Goal: Information Seeking & Learning: Compare options

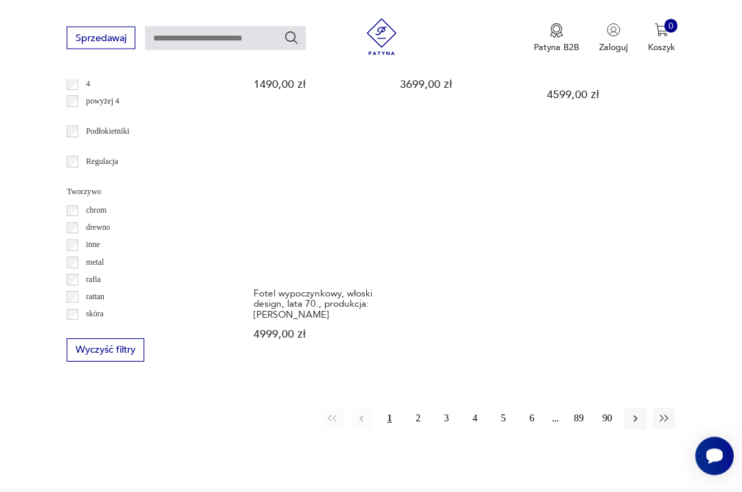
scroll to position [1677, 0]
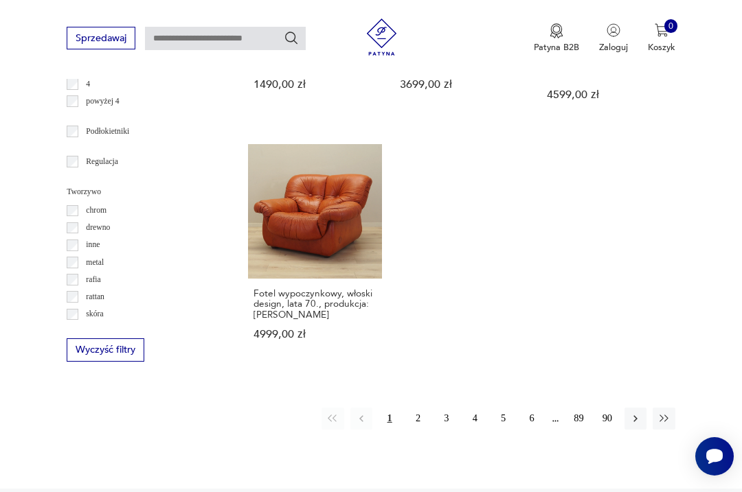
click at [635, 425] on icon "button" at bounding box center [635, 419] width 12 height 12
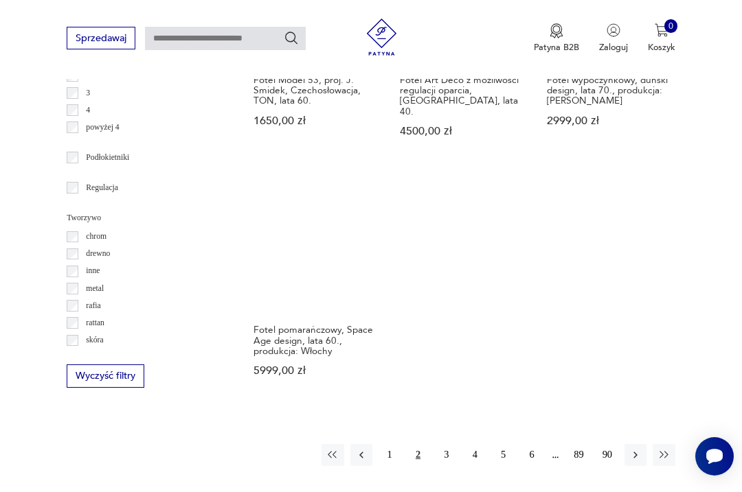
scroll to position [1657, 0]
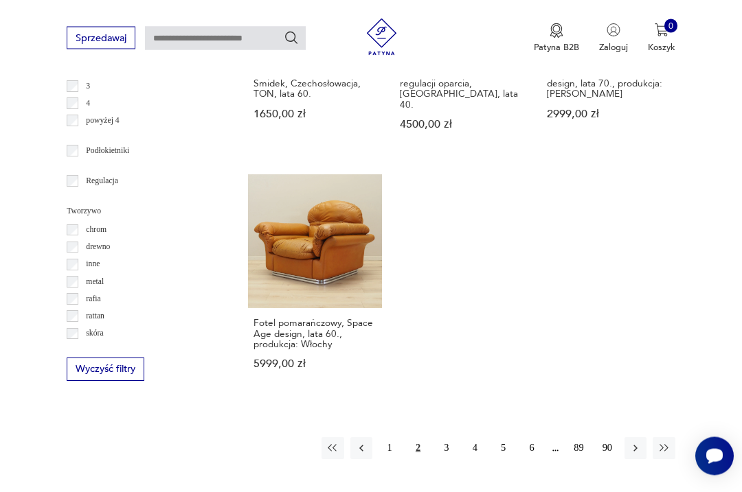
click at [627, 449] on button "button" at bounding box center [635, 449] width 22 height 22
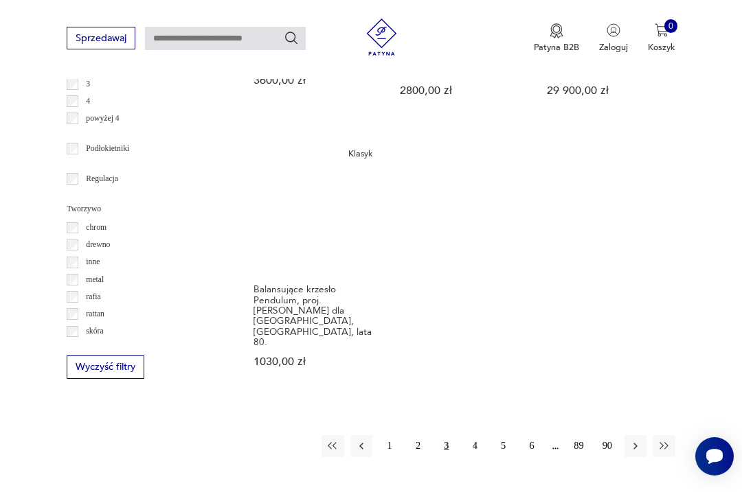
scroll to position [1663, 0]
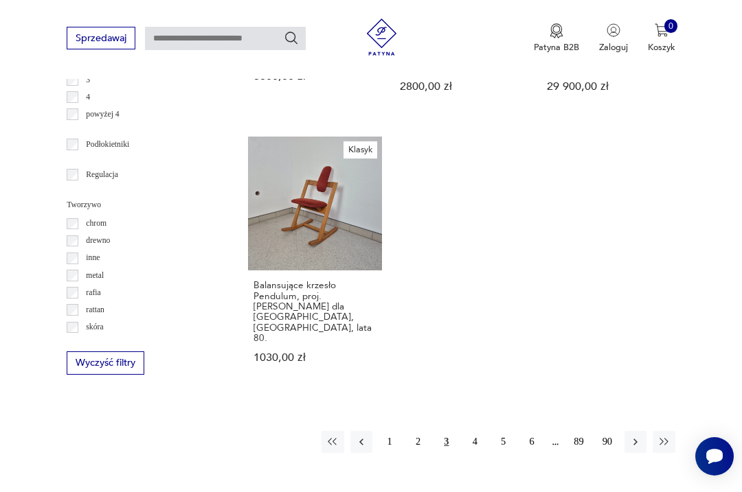
click at [628, 433] on button "button" at bounding box center [635, 442] width 22 height 22
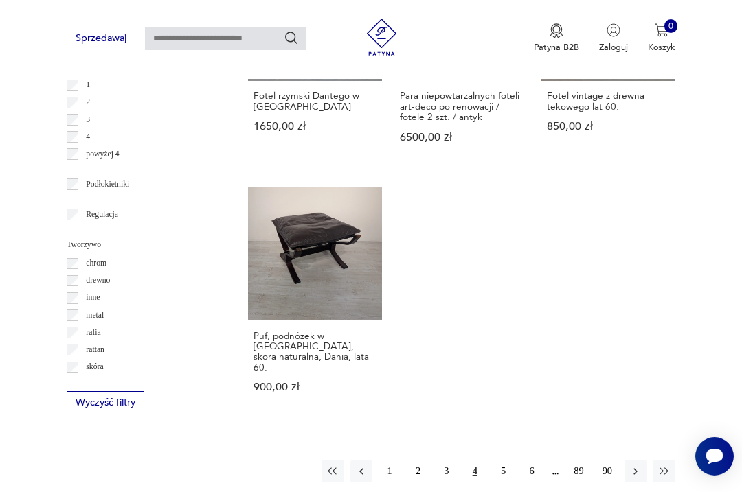
click at [632, 466] on icon "button" at bounding box center [635, 472] width 12 height 12
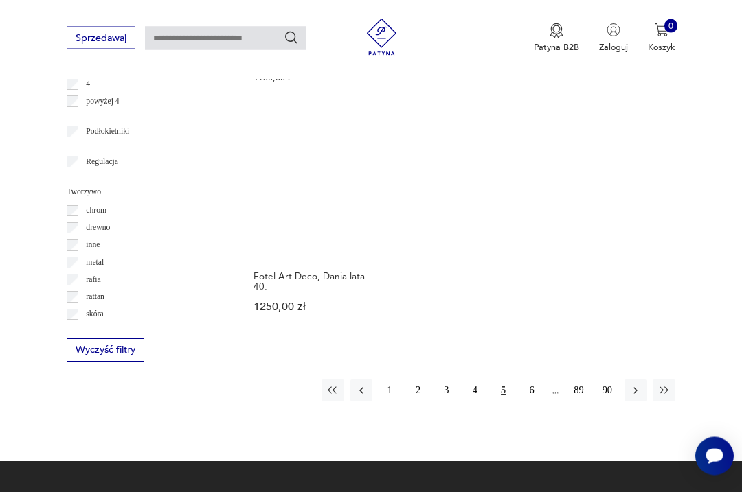
scroll to position [1674, 0]
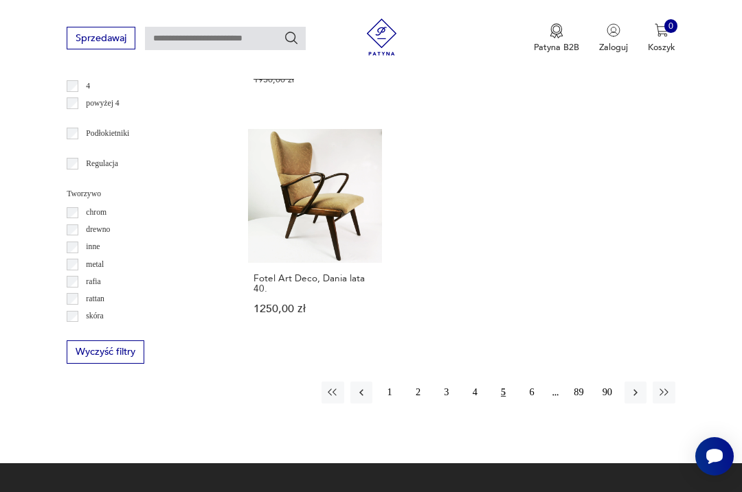
click at [634, 399] on icon "button" at bounding box center [635, 393] width 12 height 12
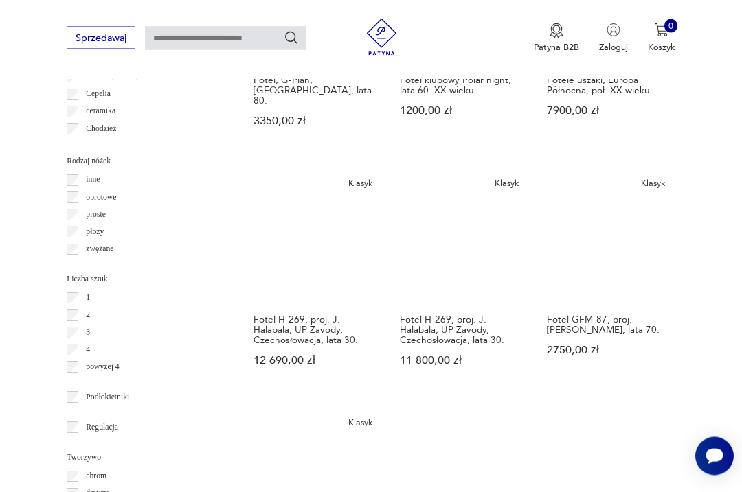
scroll to position [1411, 0]
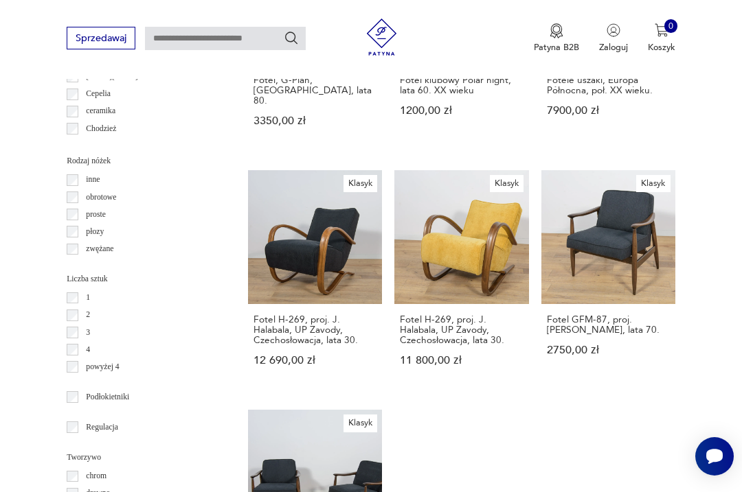
click at [285, 291] on link "Klasyk Fotel H-269, proj. J. Halabala, UP Zavody, Czechosłowacja, lata 30. 12 6…" at bounding box center [315, 280] width 134 height 220
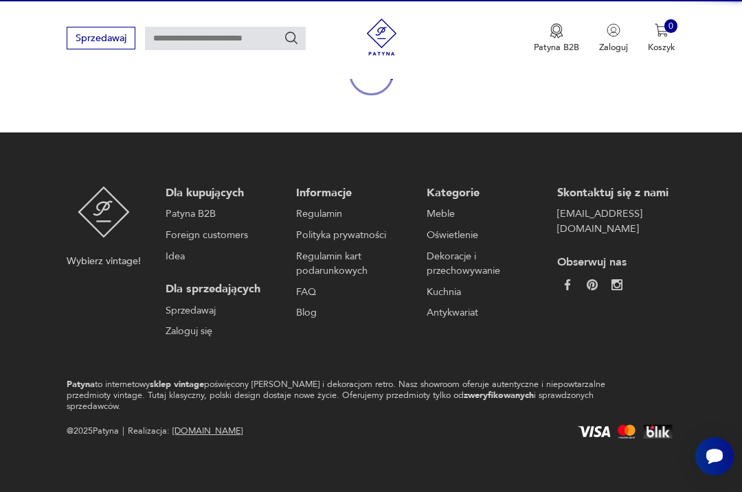
scroll to position [119, 0]
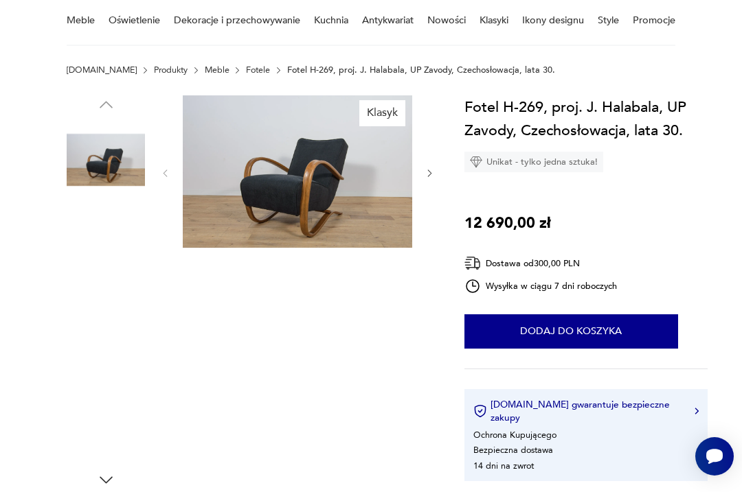
click at [97, 245] on img at bounding box center [106, 247] width 78 height 78
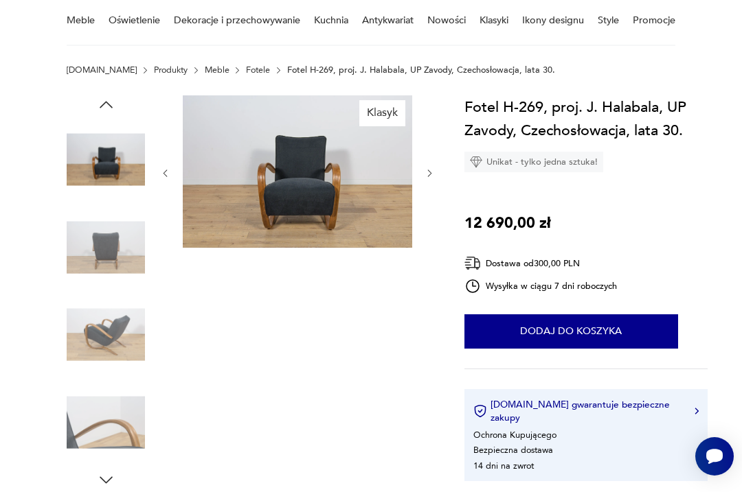
click at [422, 179] on div at bounding box center [297, 173] width 275 height 156
click at [113, 323] on img at bounding box center [106, 335] width 78 height 78
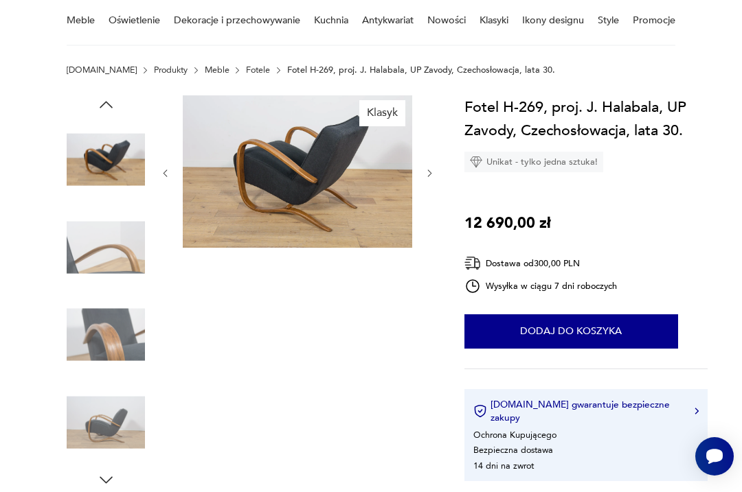
click at [114, 424] on img at bounding box center [106, 422] width 78 height 78
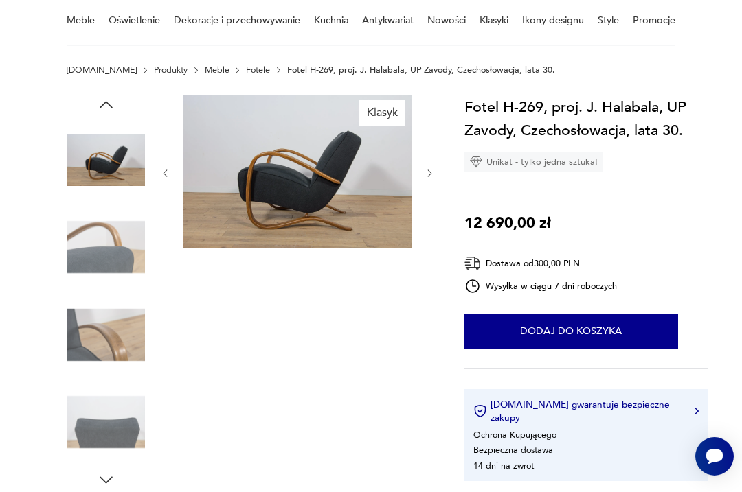
click at [119, 341] on img at bounding box center [106, 335] width 78 height 78
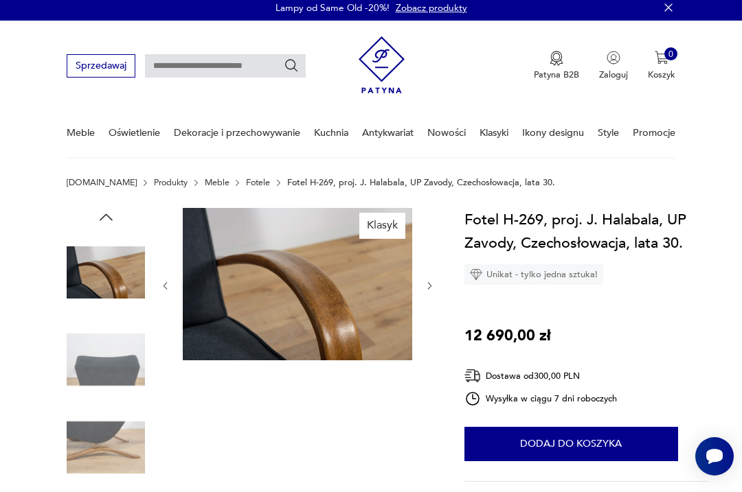
scroll to position [0, 0]
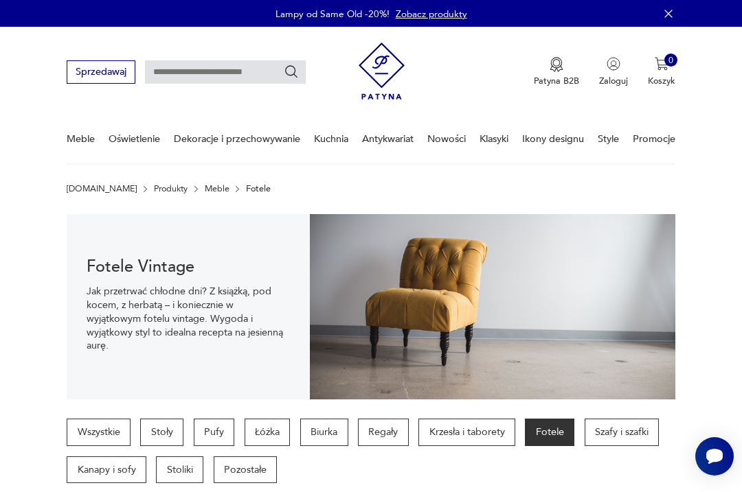
scroll to position [1448, 0]
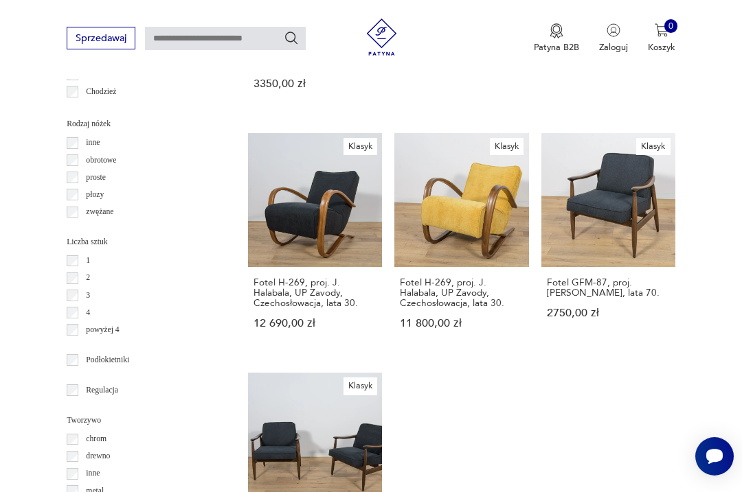
click at [426, 255] on link "Klasyk Fotel H-269, proj. J. Halabala, UP Zavody, Czechosłowacja, lata 30. 11 8…" at bounding box center [461, 243] width 134 height 220
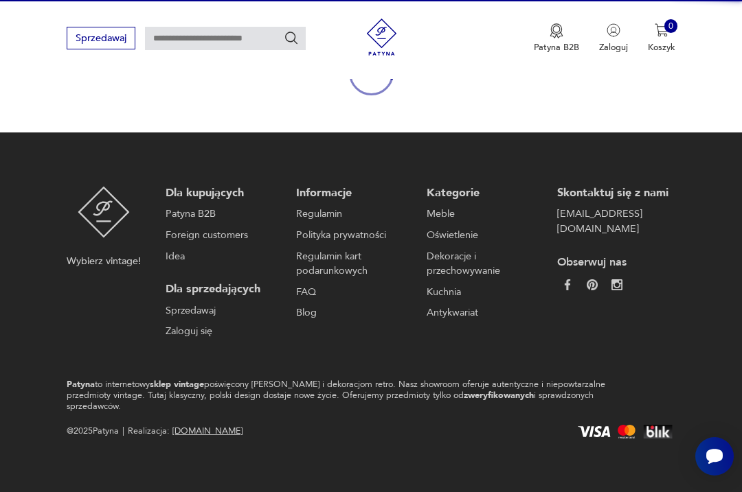
scroll to position [156, 0]
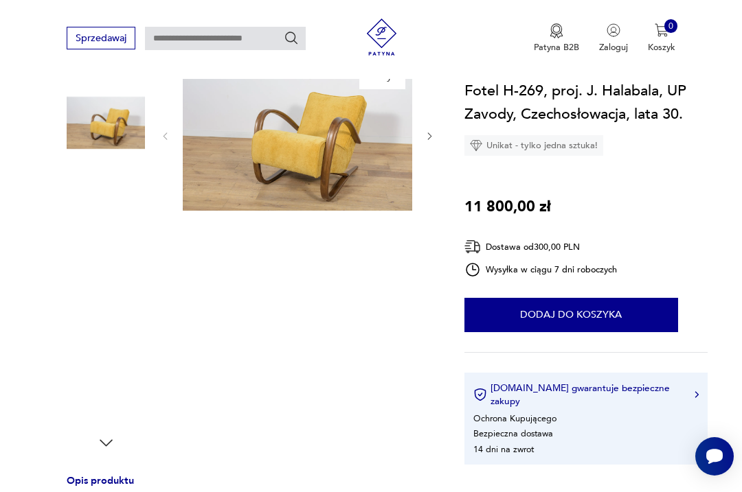
click at [87, 212] on img at bounding box center [106, 210] width 78 height 78
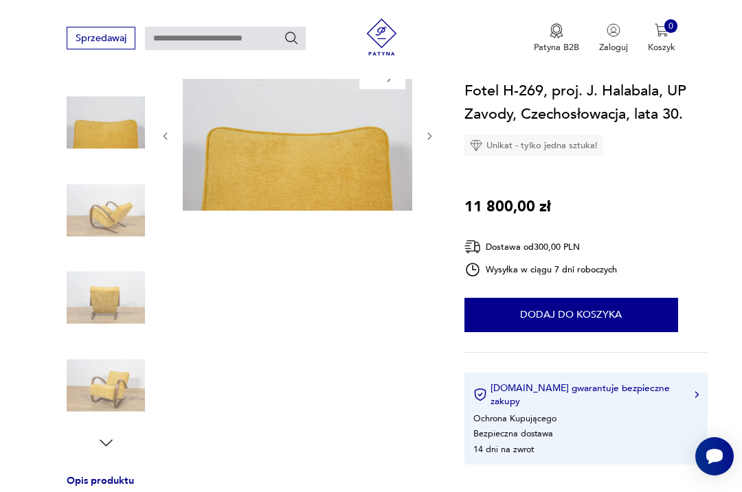
click at [102, 295] on img at bounding box center [106, 298] width 78 height 78
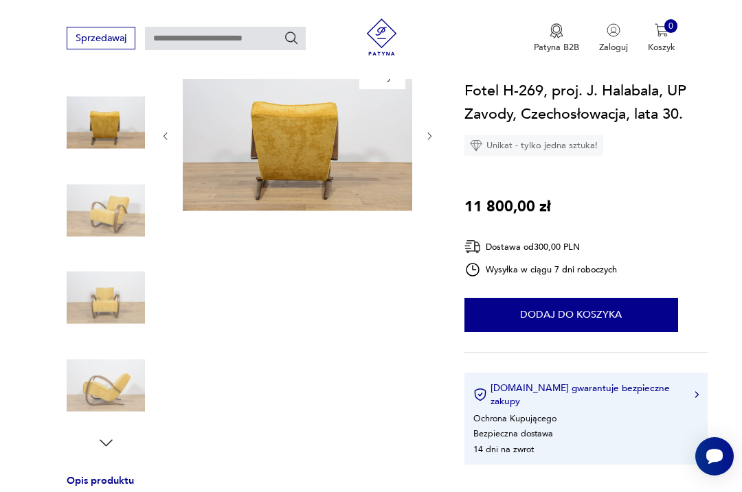
click at [111, 396] on img at bounding box center [106, 385] width 78 height 78
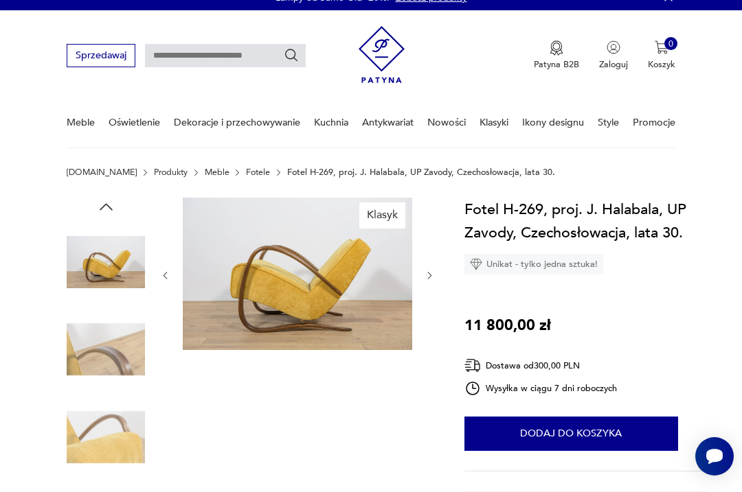
scroll to position [0, 0]
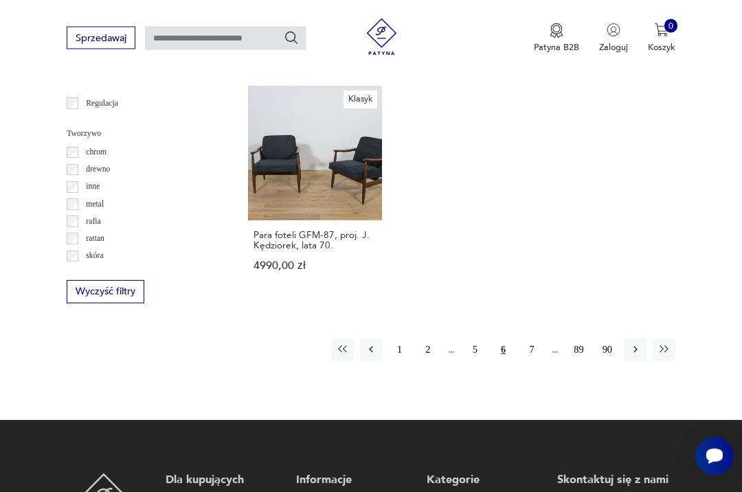
scroll to position [1790, 0]
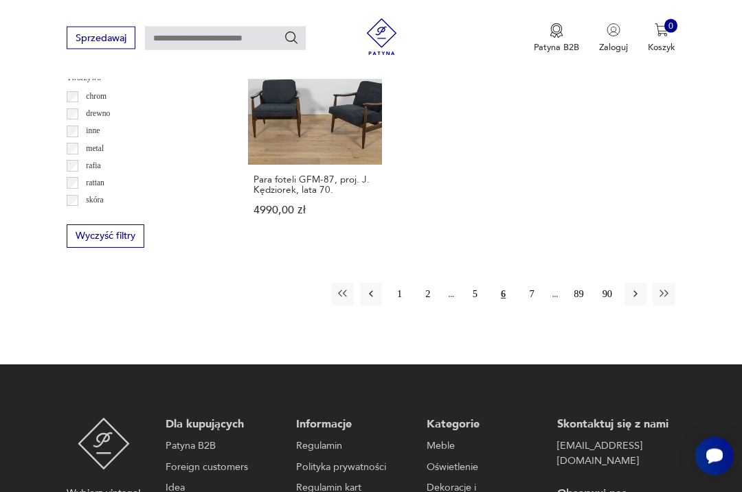
click at [630, 301] on icon "button" at bounding box center [635, 294] width 12 height 12
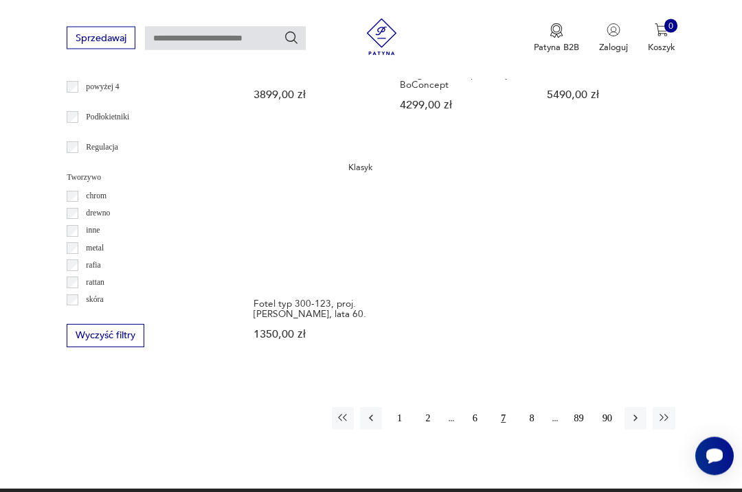
scroll to position [1727, 0]
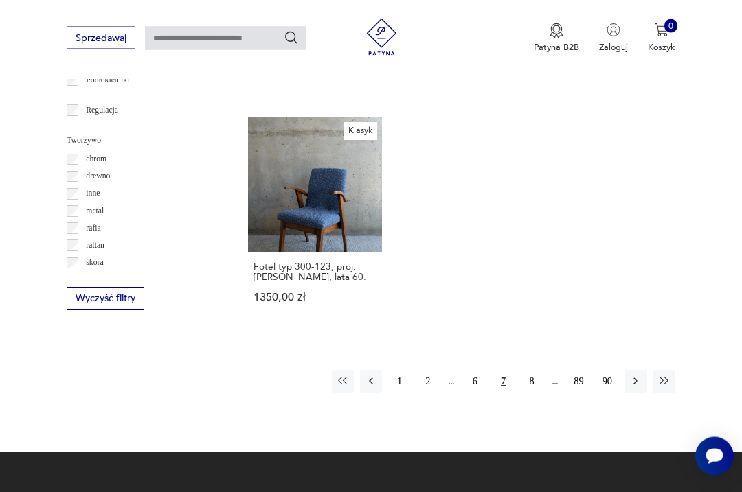
click at [626, 389] on button "button" at bounding box center [635, 382] width 22 height 22
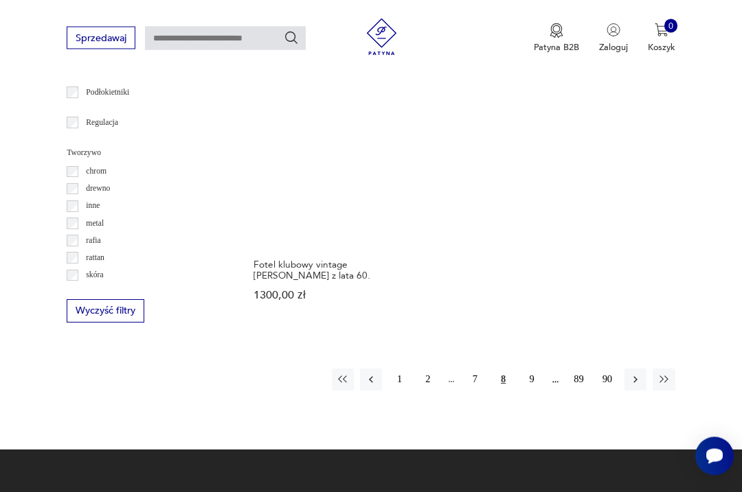
scroll to position [1716, 0]
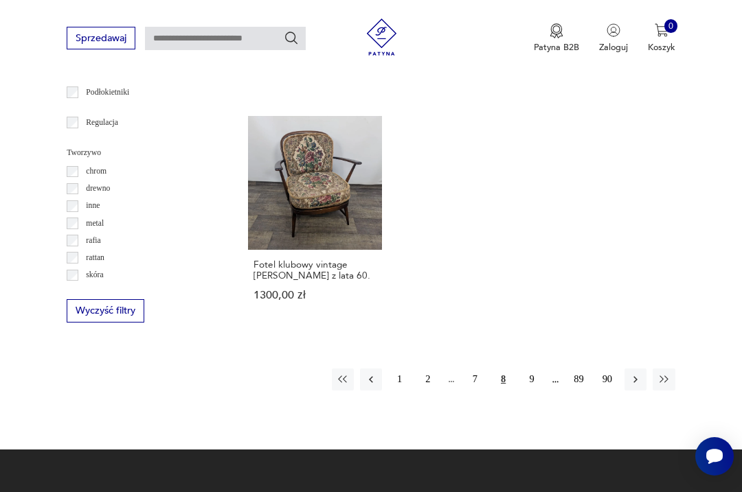
click at [625, 378] on button "button" at bounding box center [635, 380] width 22 height 22
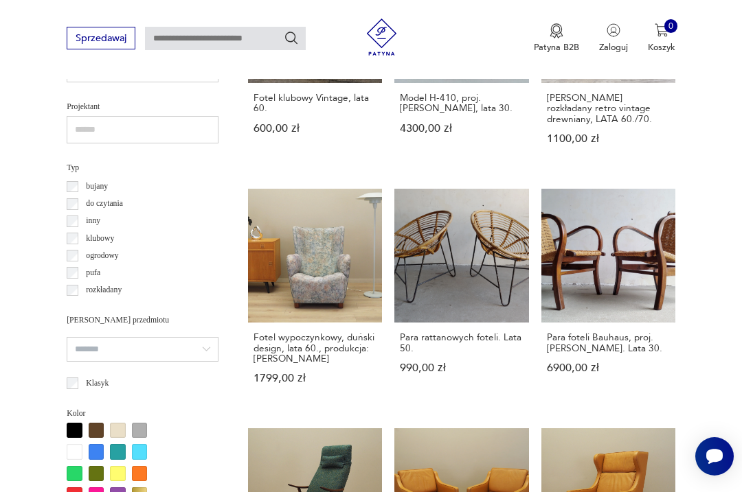
click at [599, 267] on link "Para foteli Bauhaus, proj. E. Dieckmann. Lata 30. 6900,00 zł" at bounding box center [608, 299] width 134 height 220
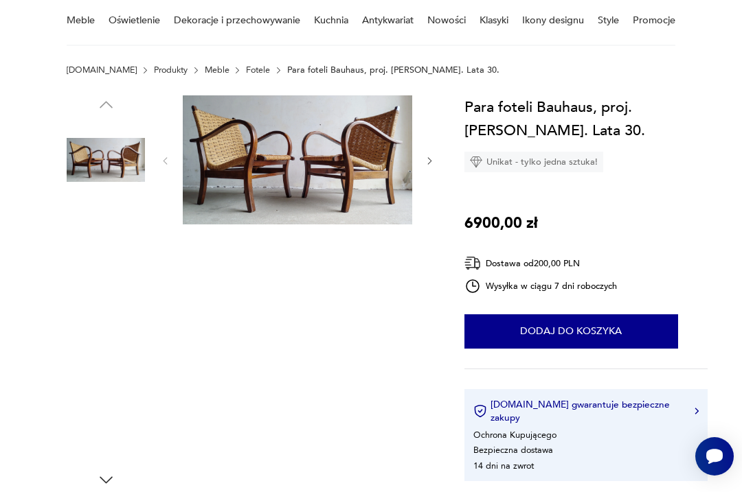
click at [93, 255] on img at bounding box center [106, 247] width 78 height 78
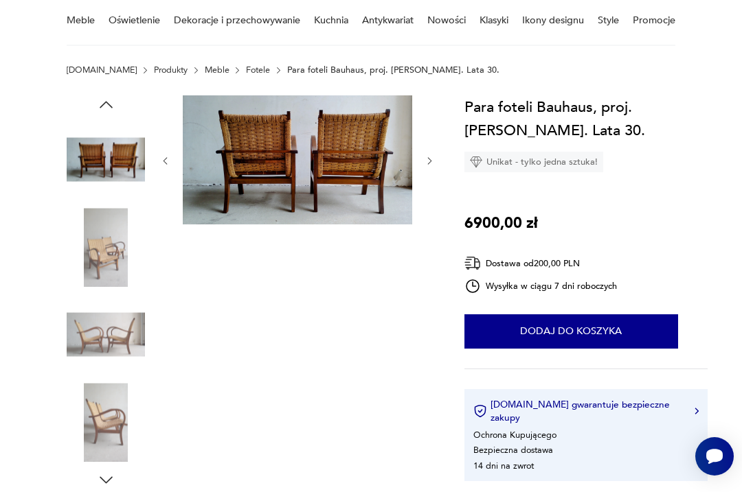
click at [112, 332] on img at bounding box center [106, 335] width 78 height 78
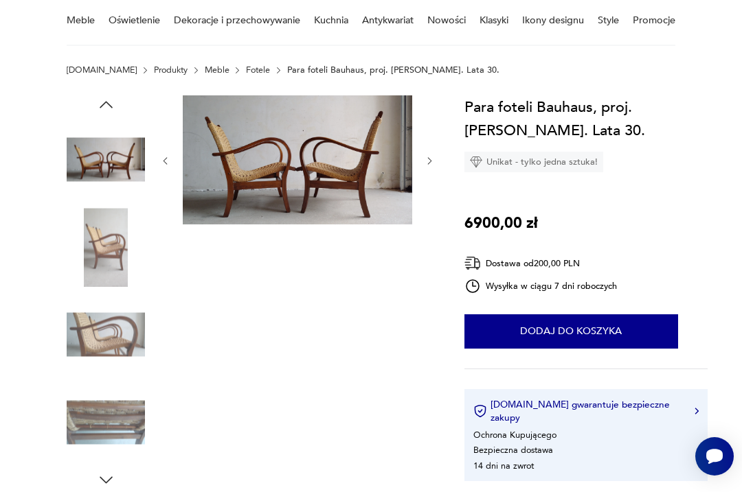
click at [107, 419] on img at bounding box center [106, 422] width 78 height 78
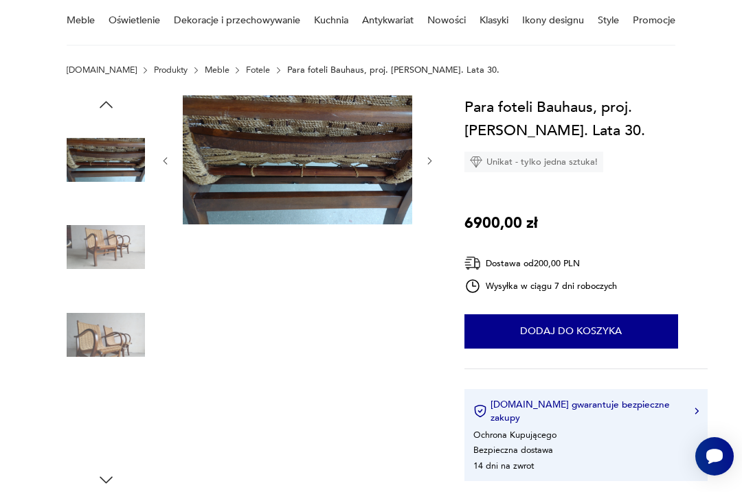
click at [114, 425] on img at bounding box center [106, 422] width 78 height 78
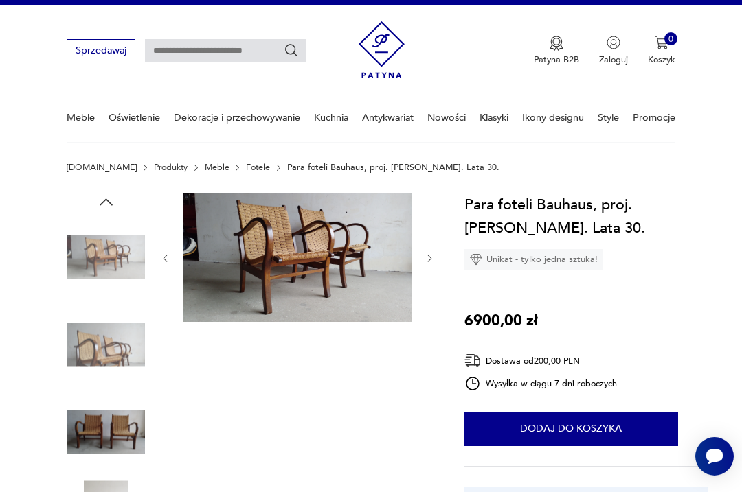
scroll to position [0, 0]
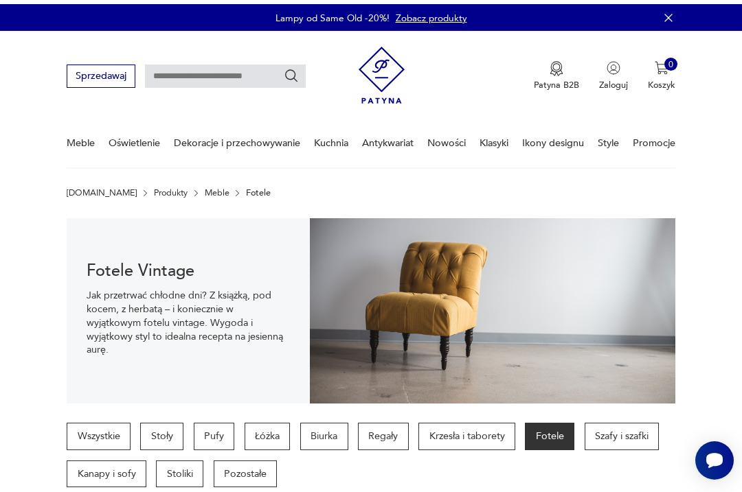
scroll to position [907, 0]
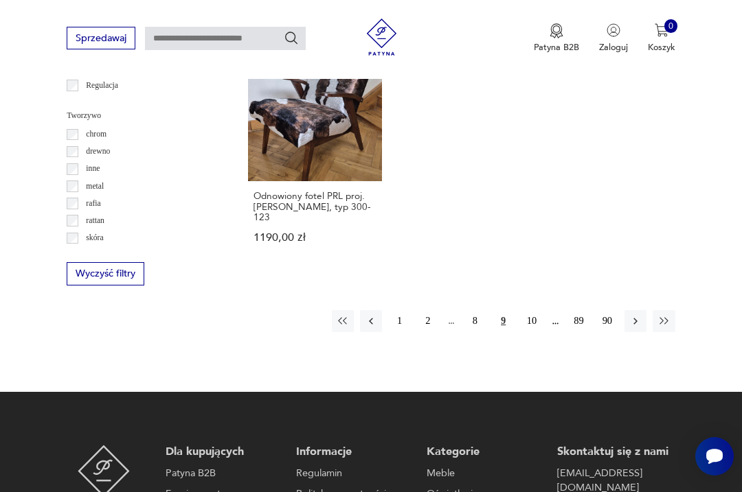
click at [632, 332] on button "button" at bounding box center [635, 321] width 22 height 22
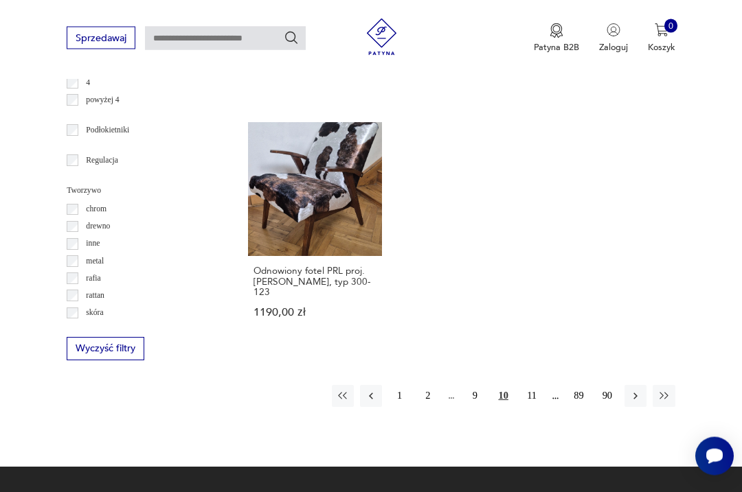
scroll to position [317, 0]
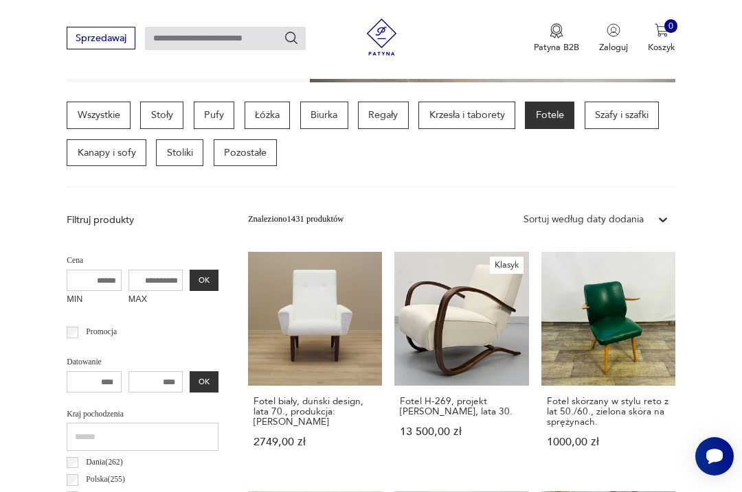
click at [429, 339] on link "Klasyk Fotel H-269, projekt Jindrich Halabala, lata 30. 13 500,00 zł" at bounding box center [461, 362] width 134 height 220
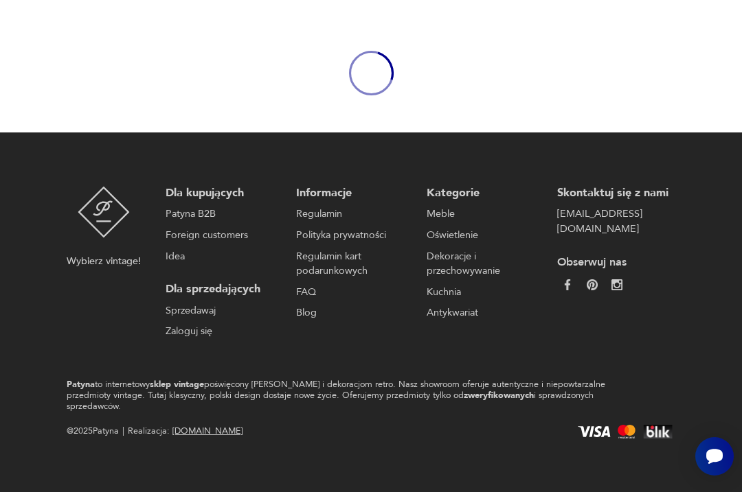
scroll to position [119, 0]
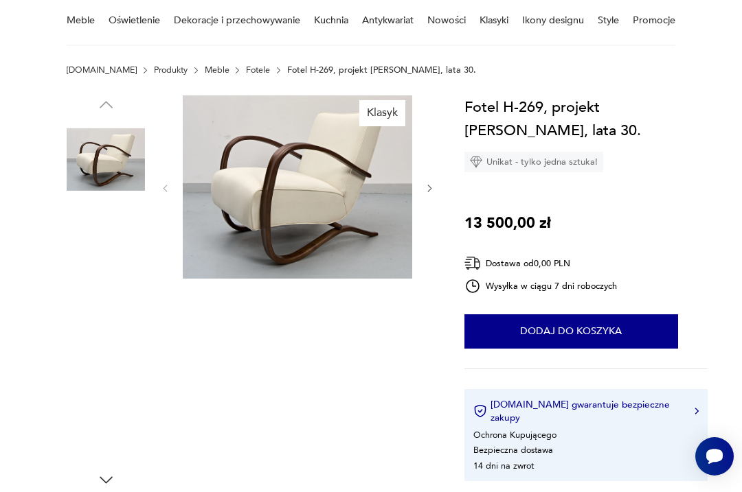
click at [99, 157] on img at bounding box center [106, 160] width 78 height 78
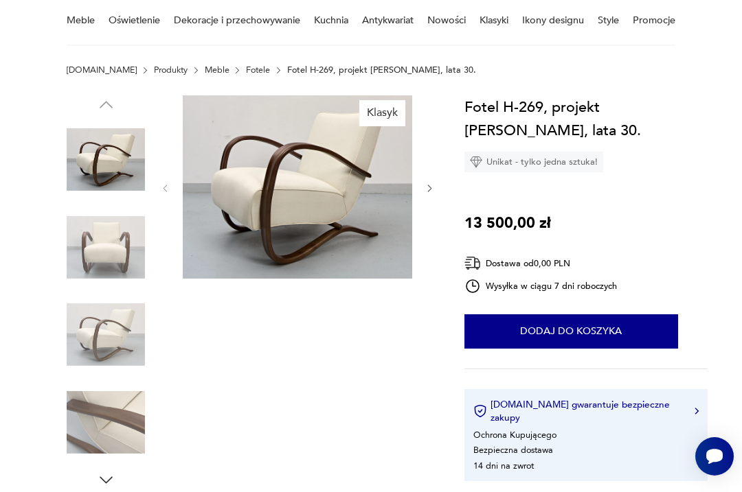
click at [86, 163] on img at bounding box center [106, 160] width 78 height 78
click at [88, 256] on img at bounding box center [106, 247] width 78 height 78
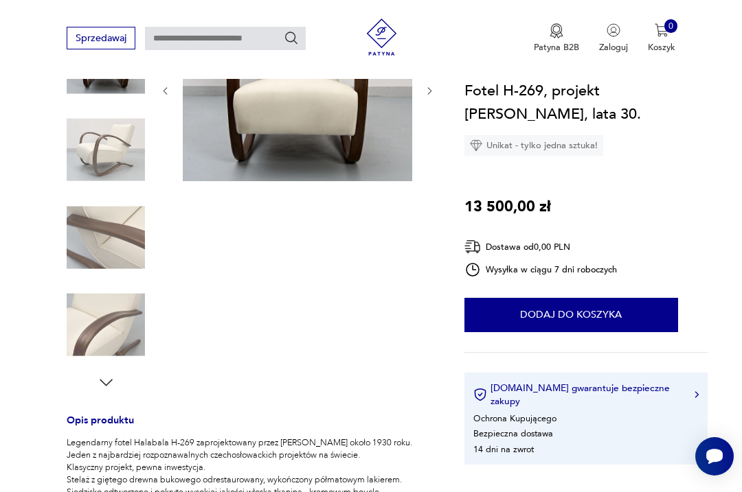
scroll to position [167, 0]
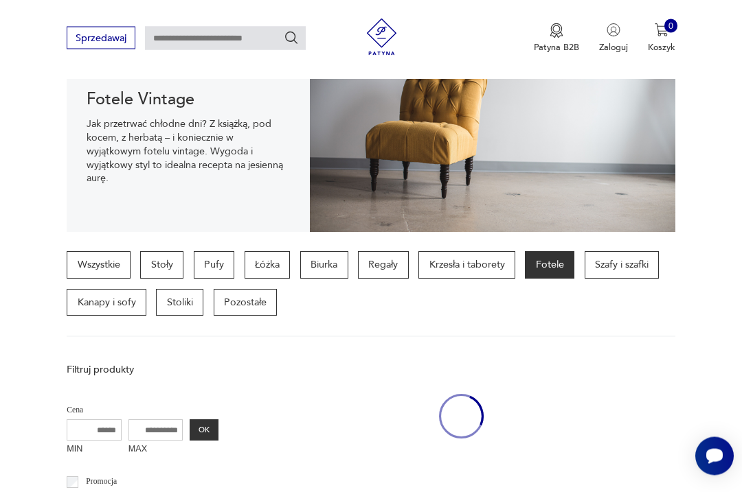
scroll to position [332, 0]
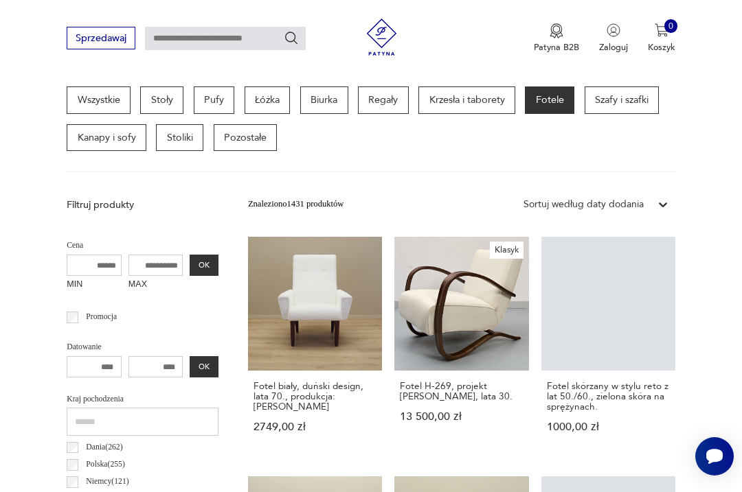
click at [451, 106] on p "Krzesła i taborety" at bounding box center [466, 100] width 97 height 27
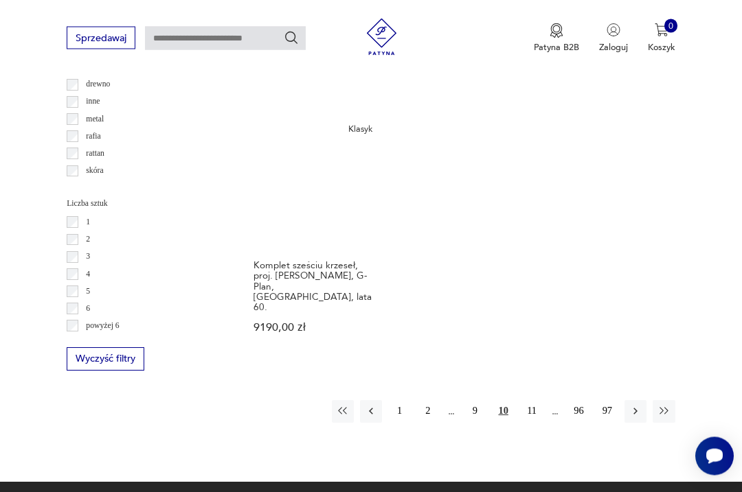
scroll to position [1706, 0]
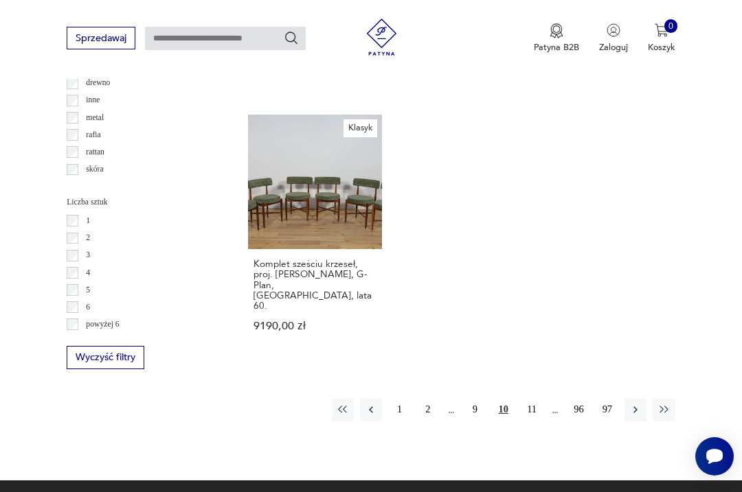
click at [629, 404] on button "button" at bounding box center [635, 410] width 22 height 22
click at [341, 406] on icon "button" at bounding box center [343, 410] width 12 height 12
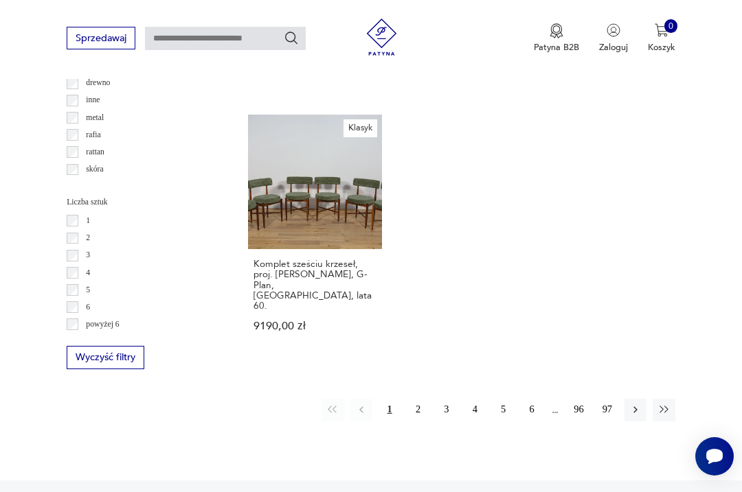
click at [387, 403] on button "1" at bounding box center [389, 410] width 22 height 22
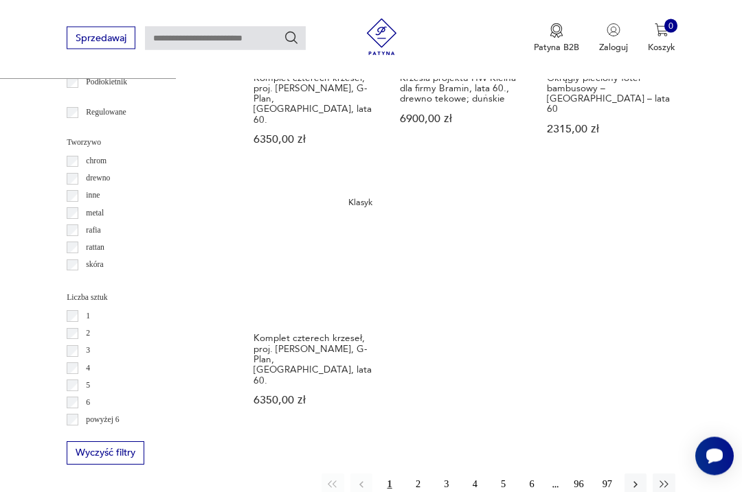
scroll to position [1677, 0]
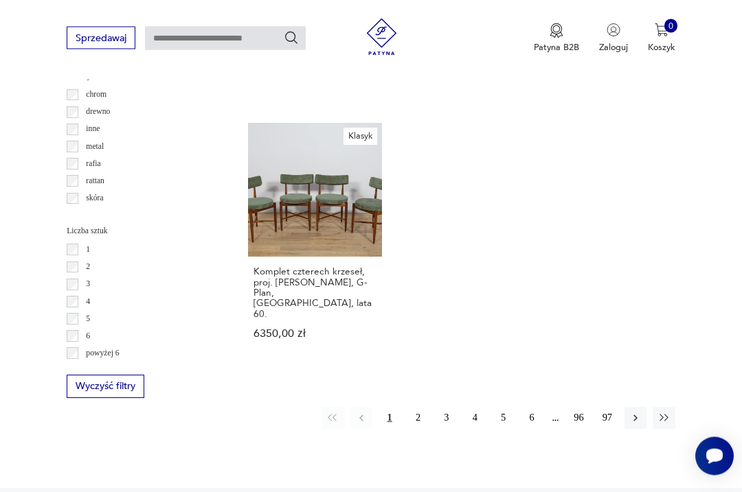
click at [419, 416] on button "2" at bounding box center [418, 419] width 22 height 22
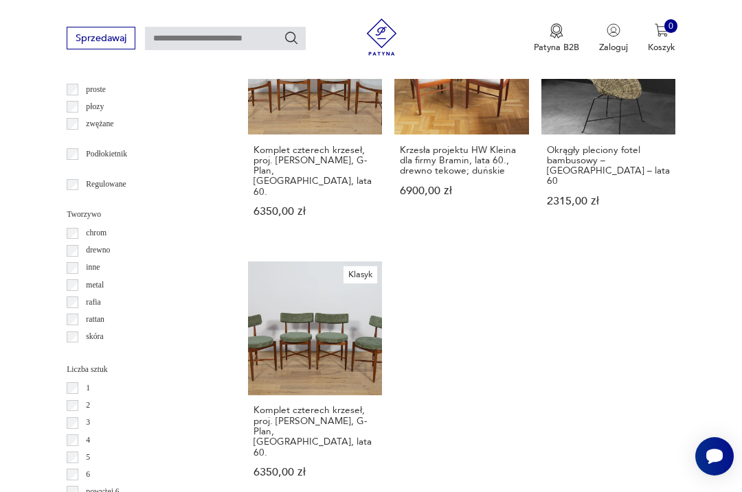
scroll to position [317, 0]
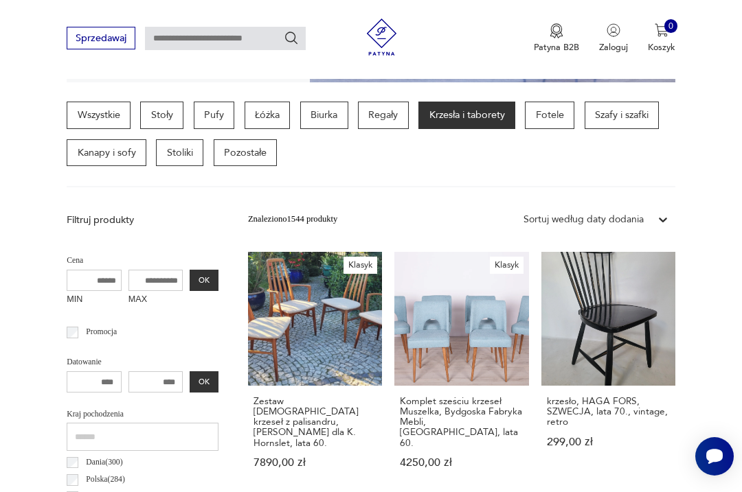
click at [295, 346] on link "Klasyk Zestaw duńskich krzeseł z palisandru, Niels Koefoed dla K. Hornslet, lat…" at bounding box center [315, 372] width 134 height 241
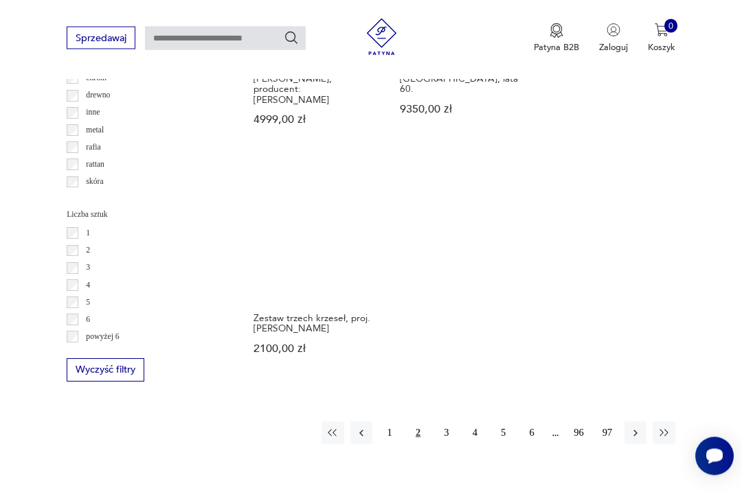
scroll to position [1694, 0]
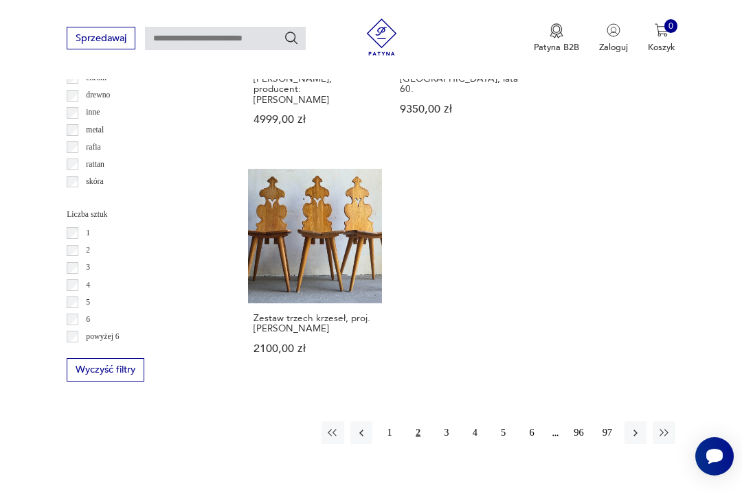
click at [629, 422] on button "button" at bounding box center [635, 433] width 22 height 22
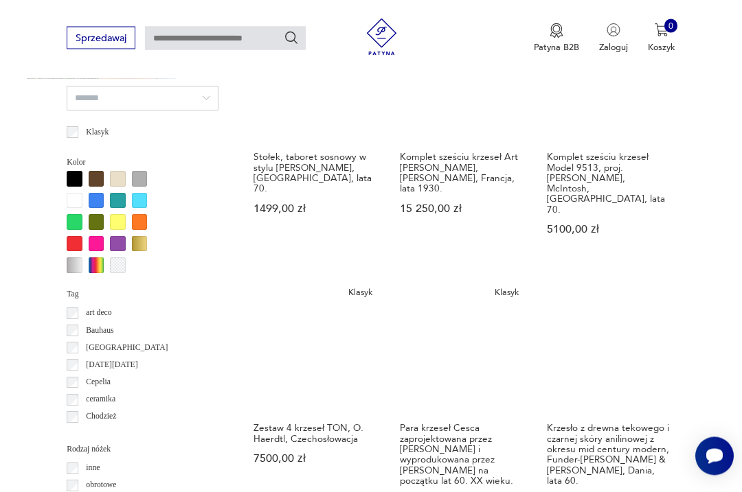
scroll to position [1126, 0]
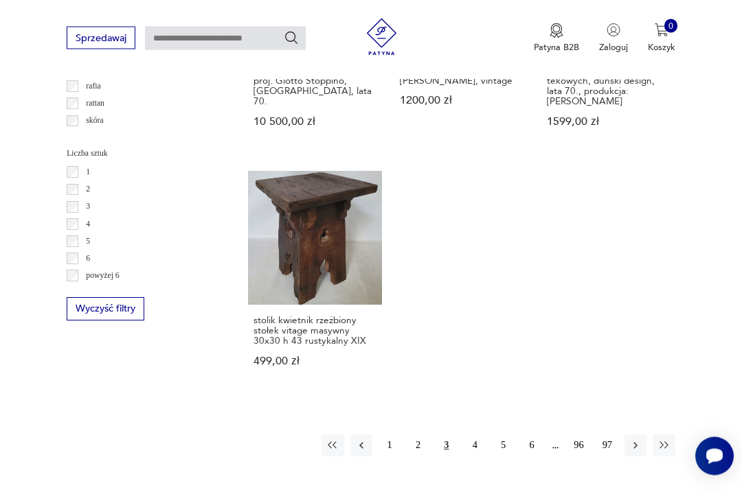
click at [624, 439] on div "1 2 3 4 5 6 96 97" at bounding box center [498, 446] width 354 height 22
click at [626, 436] on button "button" at bounding box center [635, 446] width 22 height 22
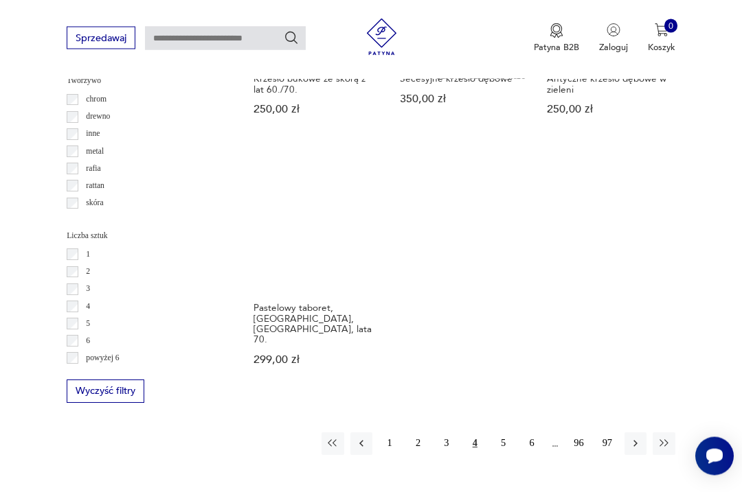
scroll to position [1759, 0]
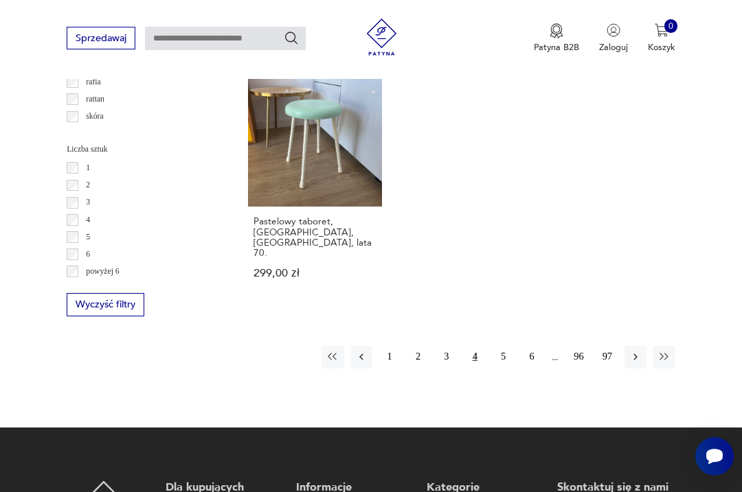
click at [617, 346] on button "97" at bounding box center [607, 357] width 22 height 22
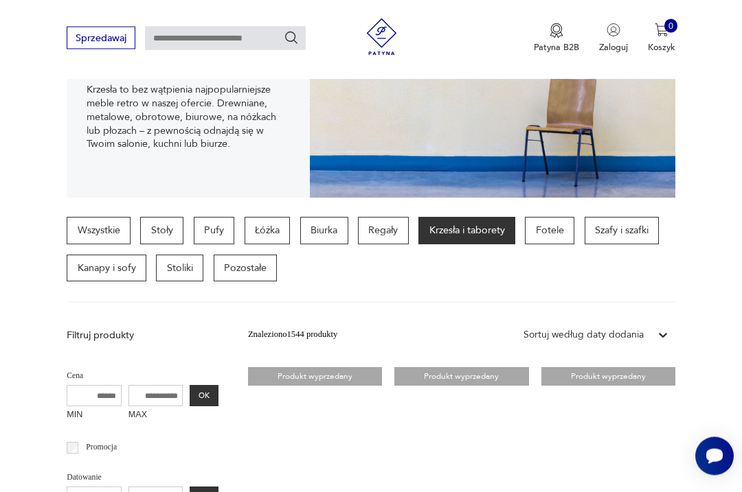
scroll to position [202, 0]
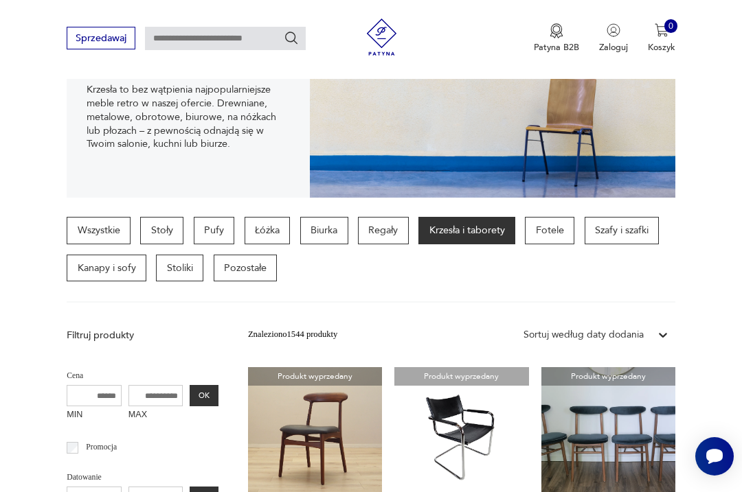
click at [163, 231] on p "Stoły" at bounding box center [161, 230] width 43 height 27
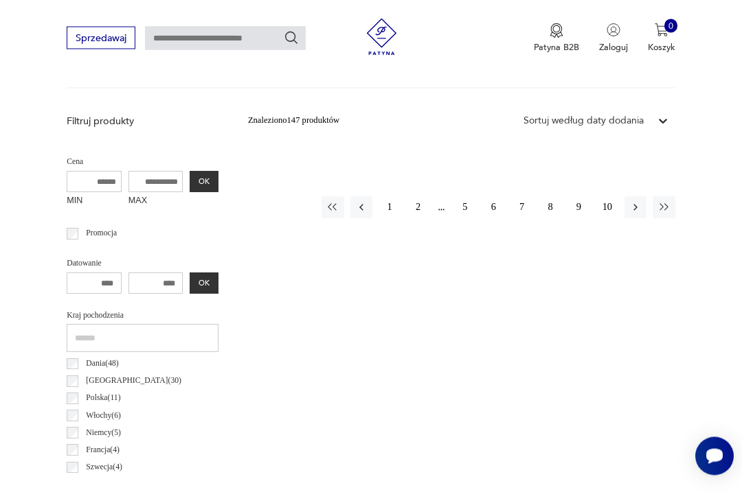
scroll to position [411, 0]
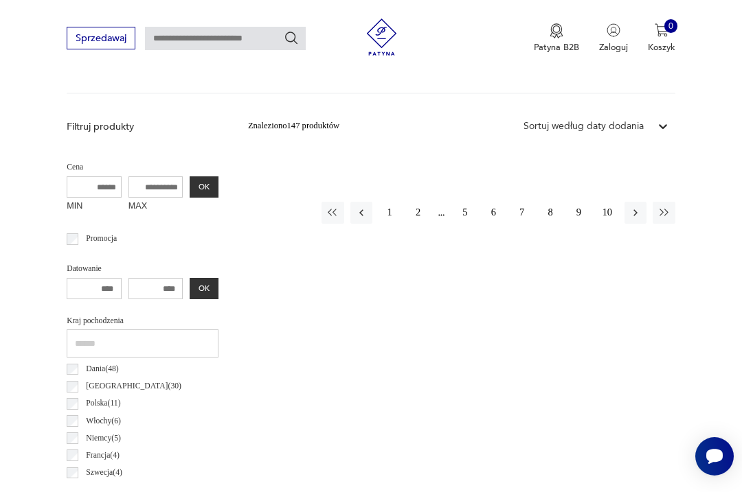
click at [387, 208] on button "1" at bounding box center [389, 213] width 22 height 22
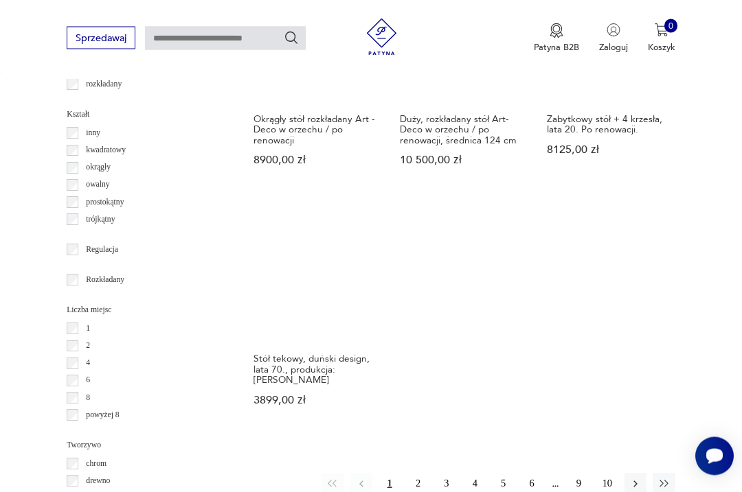
scroll to position [1609, 0]
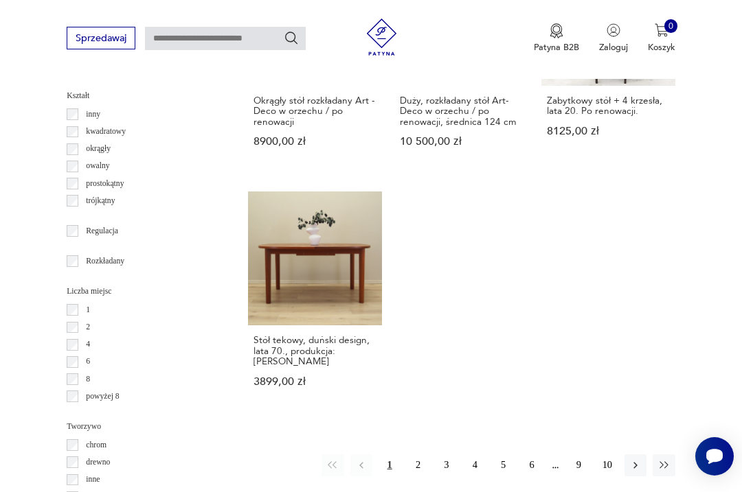
click at [625, 477] on button "button" at bounding box center [635, 466] width 22 height 22
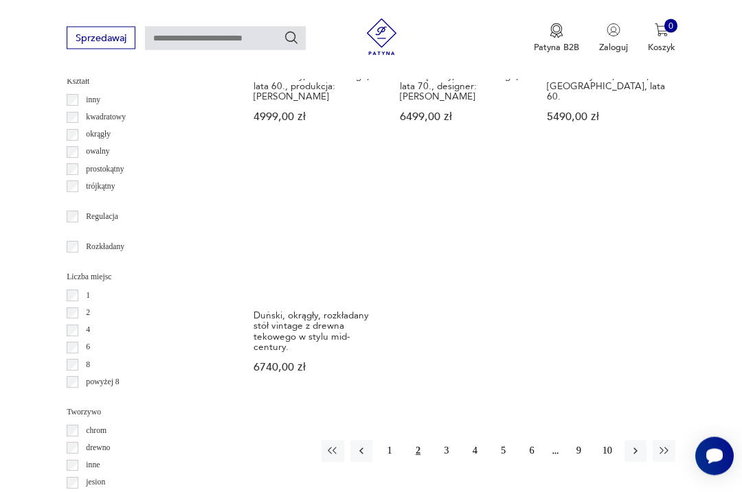
scroll to position [1624, 0]
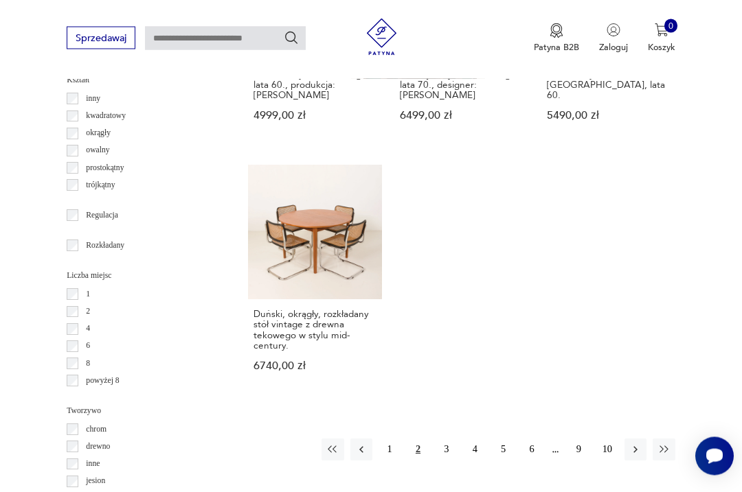
click at [441, 455] on button "3" at bounding box center [446, 451] width 22 height 22
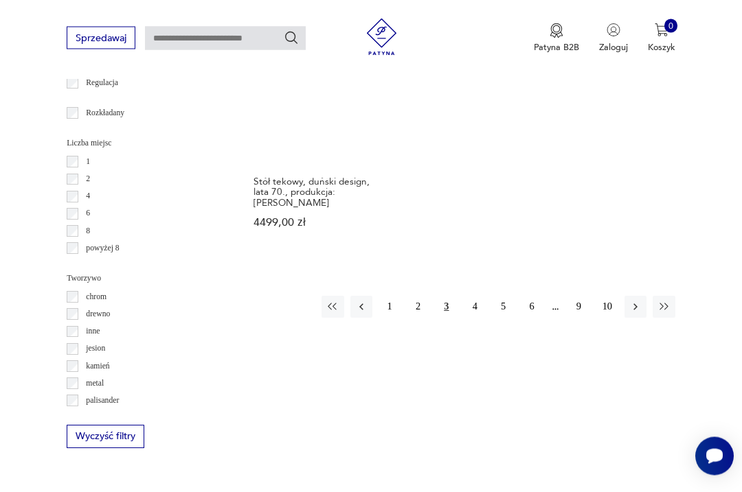
scroll to position [1774, 0]
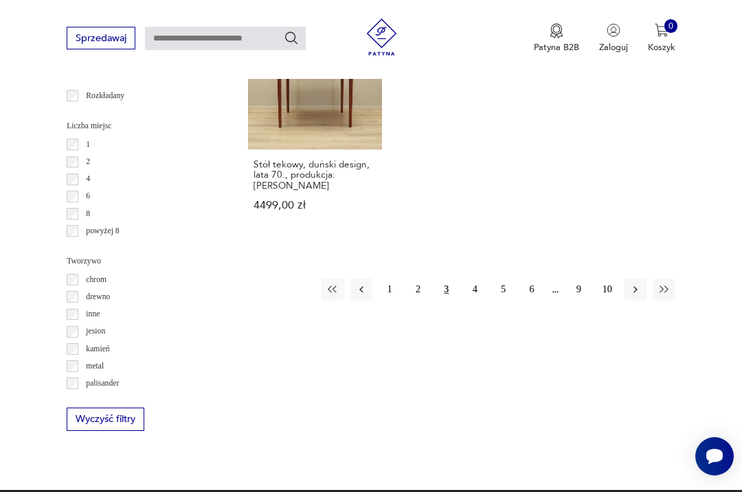
click at [468, 301] on button "4" at bounding box center [475, 290] width 22 height 22
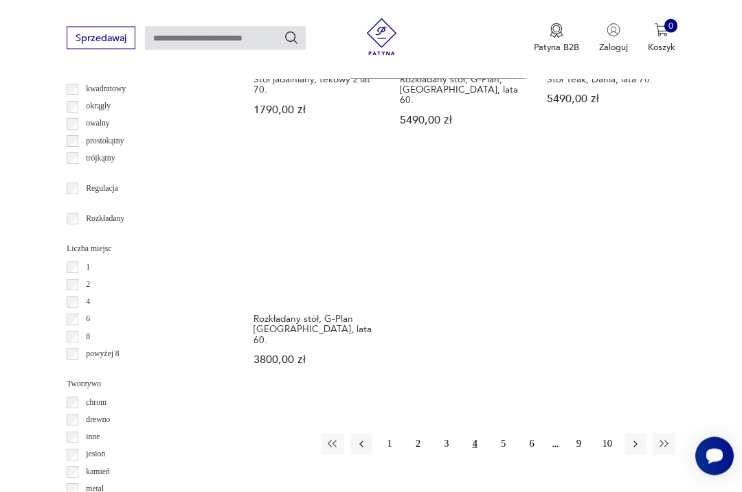
scroll to position [1651, 0]
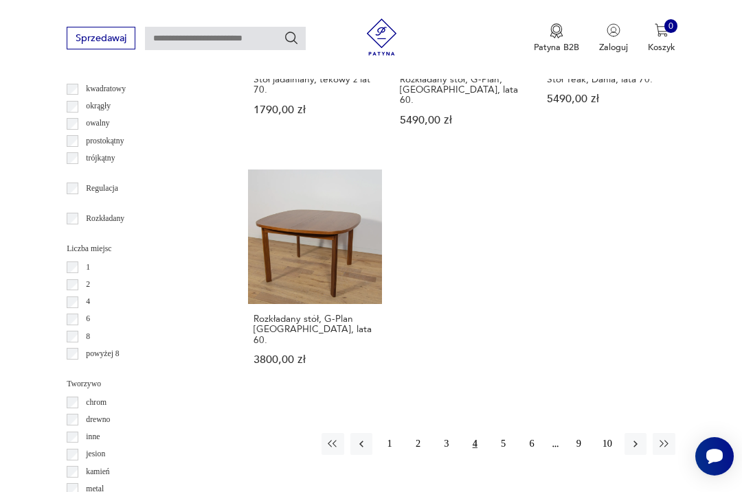
click at [499, 444] on button "5" at bounding box center [503, 444] width 22 height 22
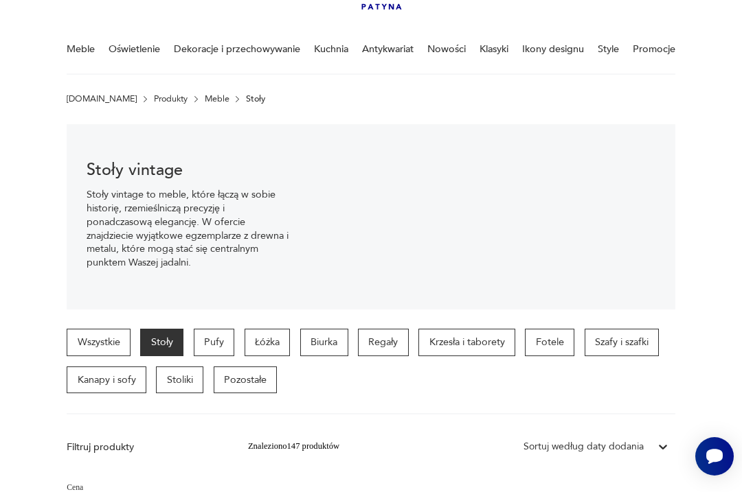
scroll to position [106, 0]
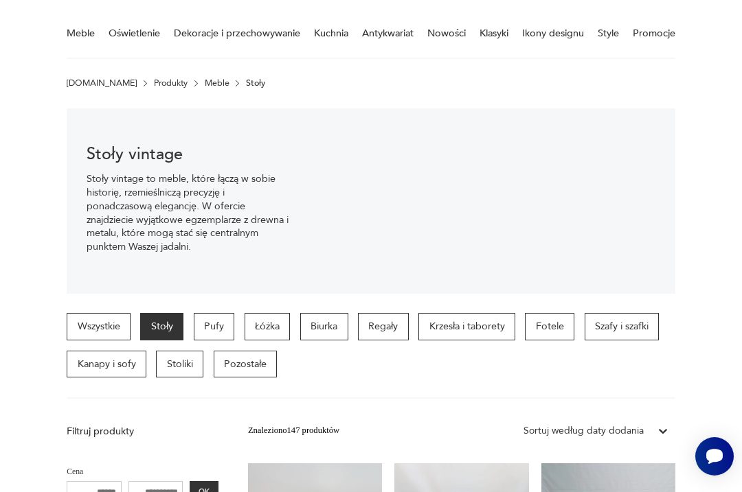
click at [266, 326] on p "Łóżka" at bounding box center [268, 326] width 46 height 27
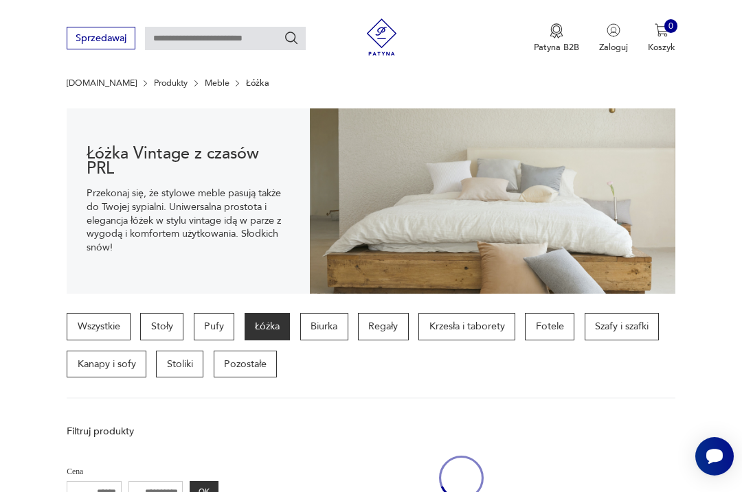
scroll to position [317, 0]
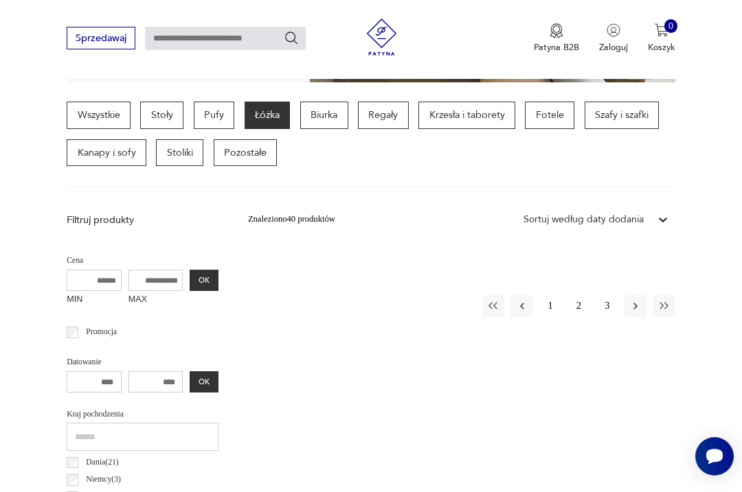
click at [549, 302] on button "1" at bounding box center [550, 306] width 22 height 22
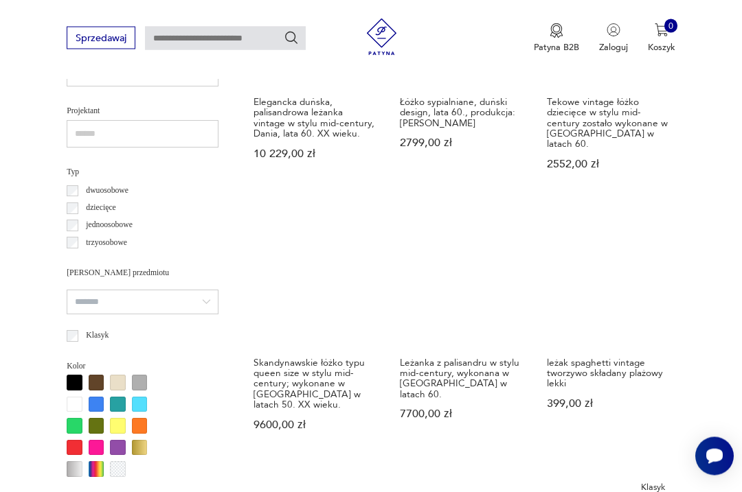
scroll to position [867, 0]
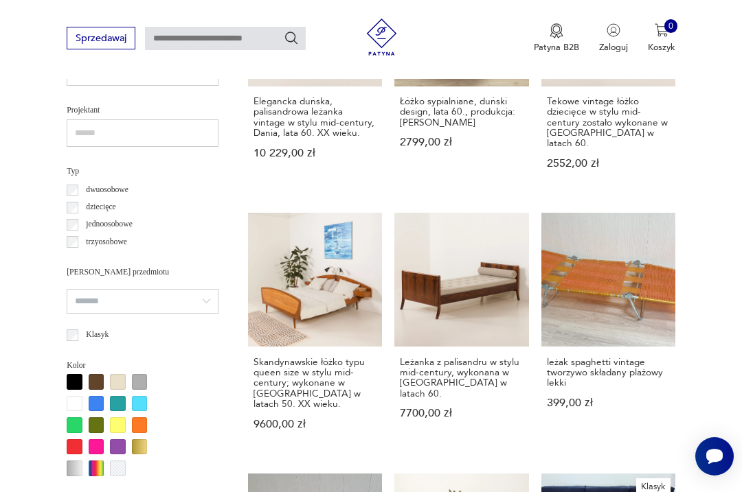
click at [293, 330] on link "Skandynawskie łóżko typu queen size w stylu mid-century; wykonane w Norwegii w …" at bounding box center [315, 333] width 134 height 241
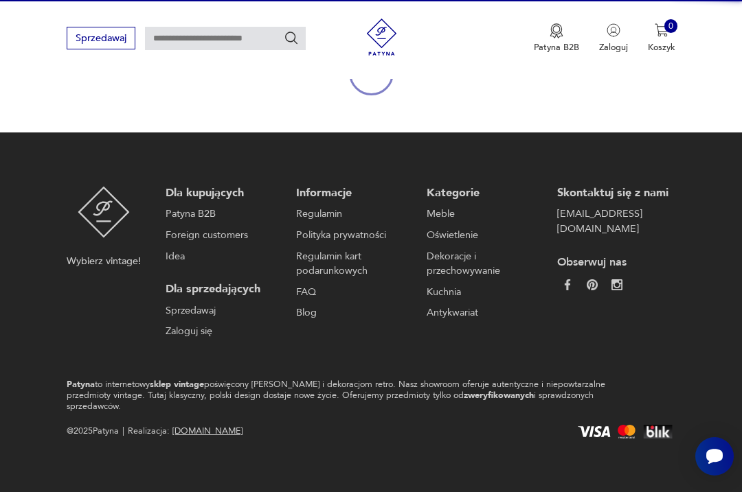
scroll to position [119, 0]
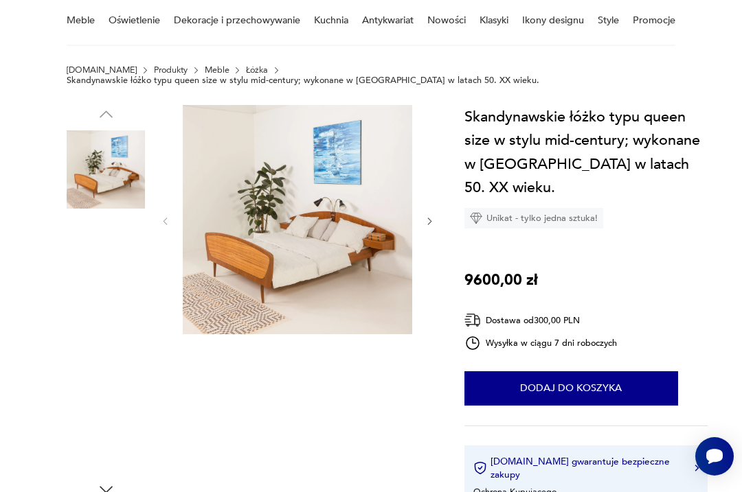
click at [103, 422] on img at bounding box center [106, 433] width 78 height 78
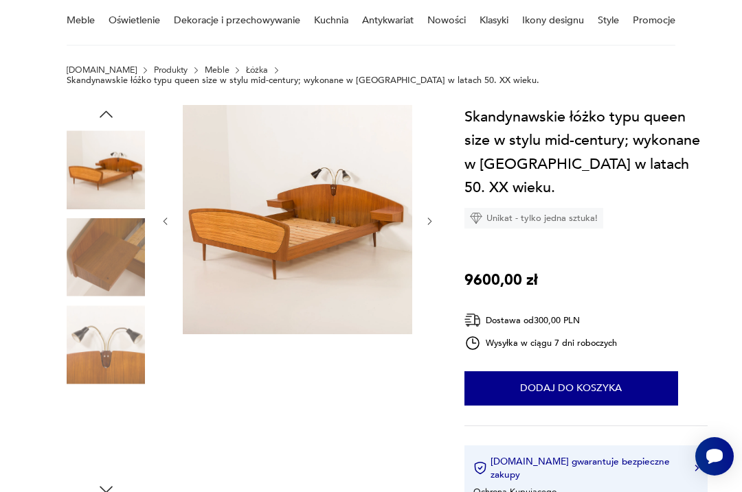
click at [101, 167] on img at bounding box center [106, 169] width 78 height 78
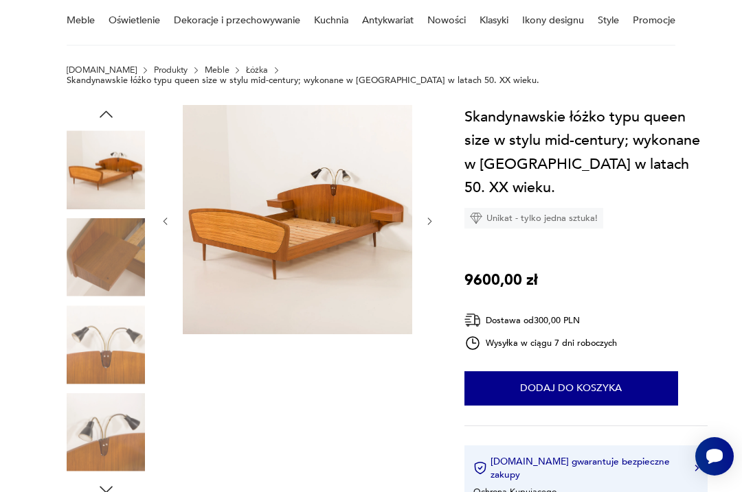
click at [102, 240] on img at bounding box center [106, 257] width 78 height 78
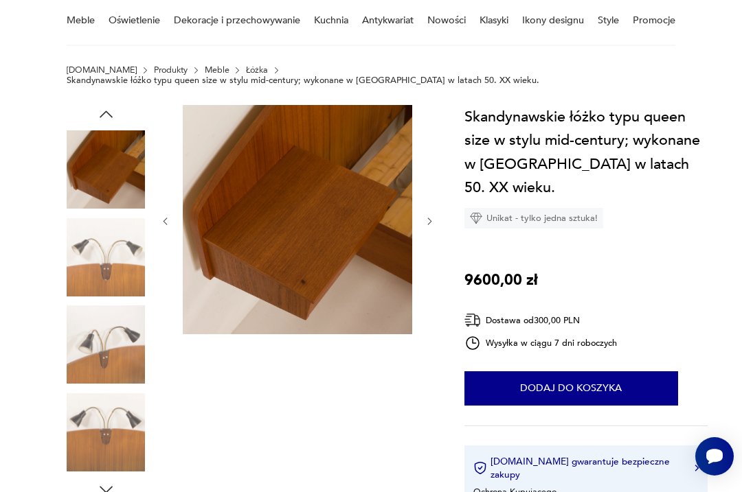
click at [94, 341] on img at bounding box center [106, 345] width 78 height 78
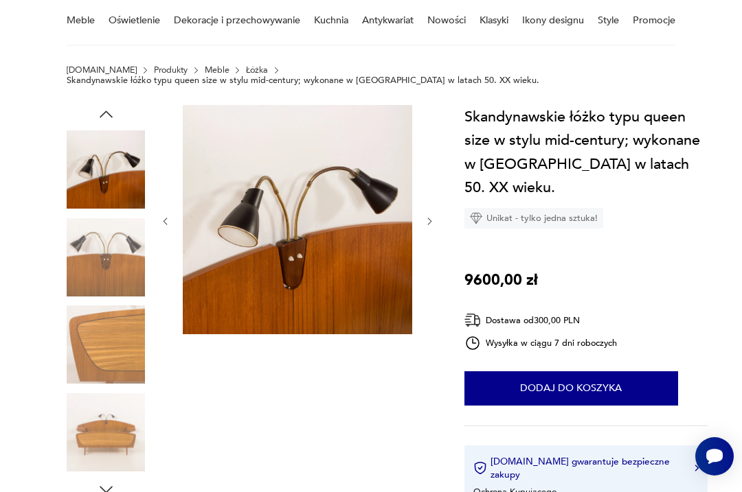
click at [103, 368] on img at bounding box center [106, 345] width 78 height 78
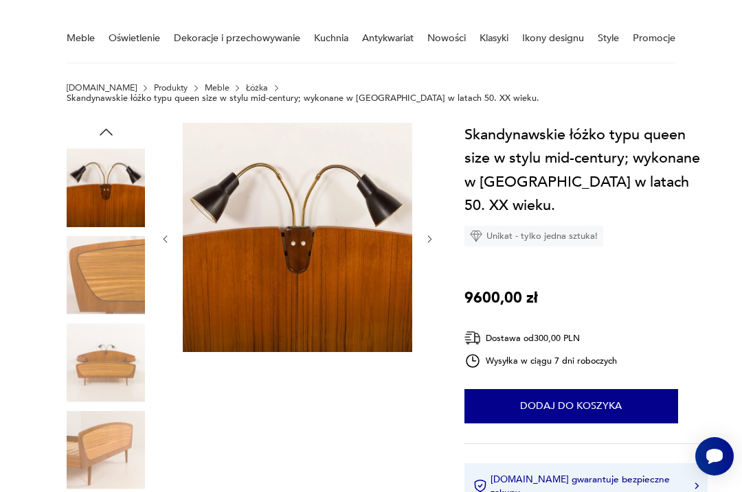
scroll to position [0, 0]
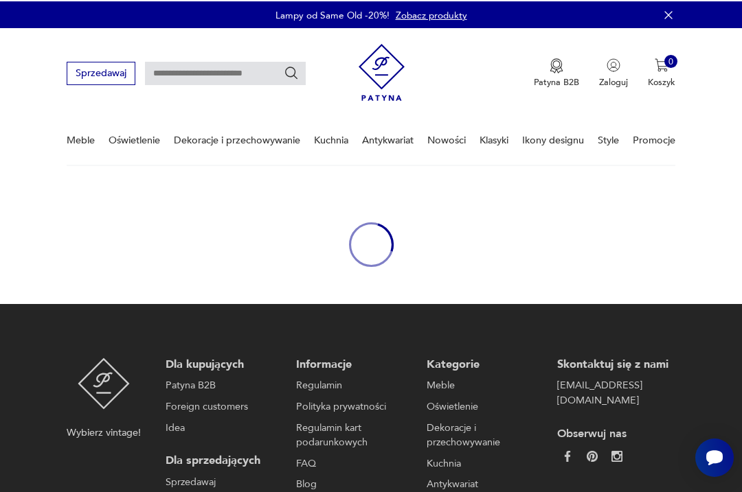
scroll to position [156, 0]
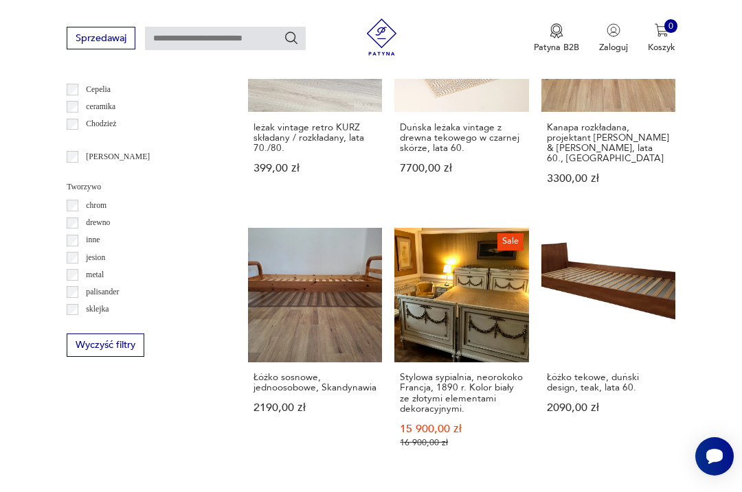
click at [265, 326] on link "Łóżko sosnowe, jednoosobowe, Skandynawia 2190,00 zł" at bounding box center [315, 350] width 134 height 245
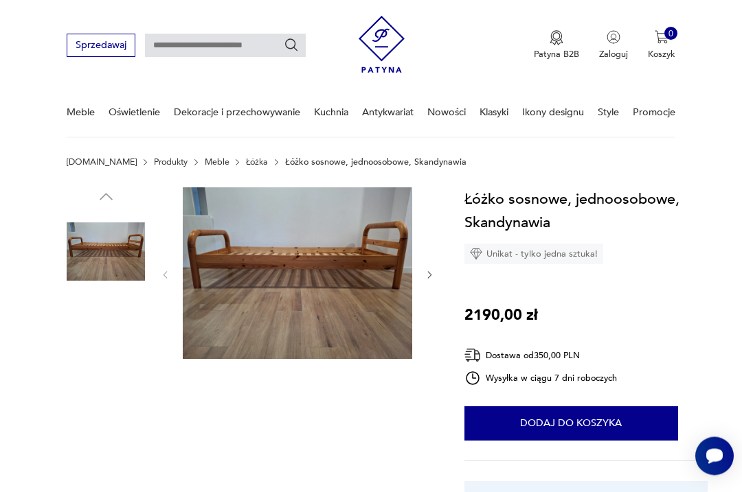
scroll to position [13, 0]
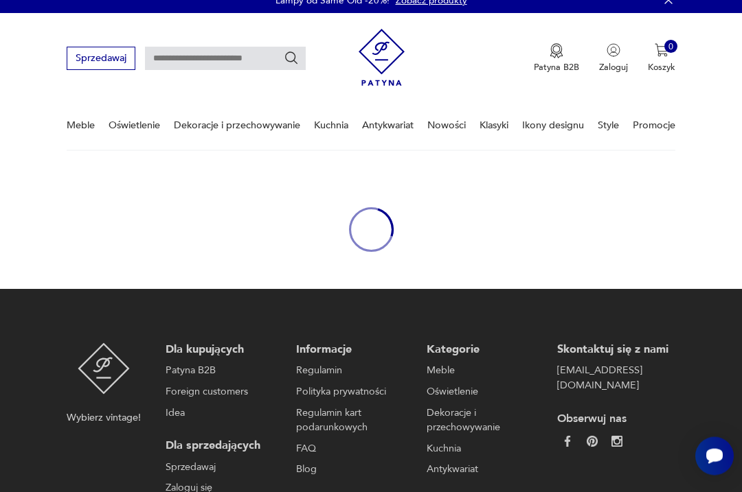
scroll to position [156, 0]
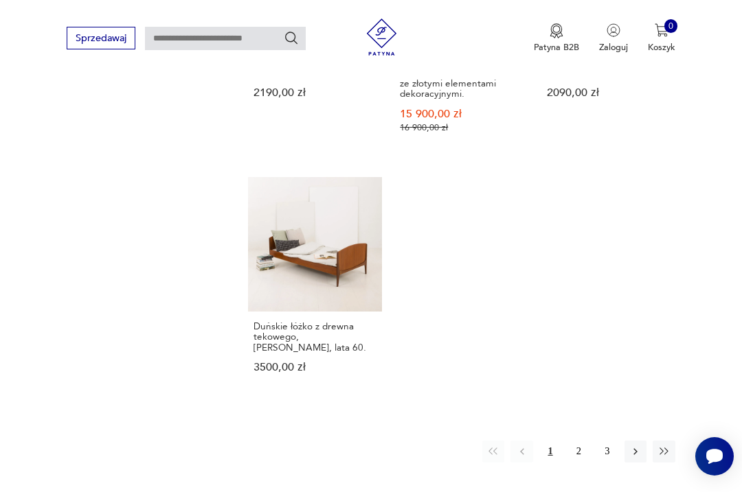
click at [269, 289] on link "Duńskie łóżko z drewna tekowego, Sidelmann Jakobsen, lata 60. 3500,00 zł" at bounding box center [315, 287] width 134 height 220
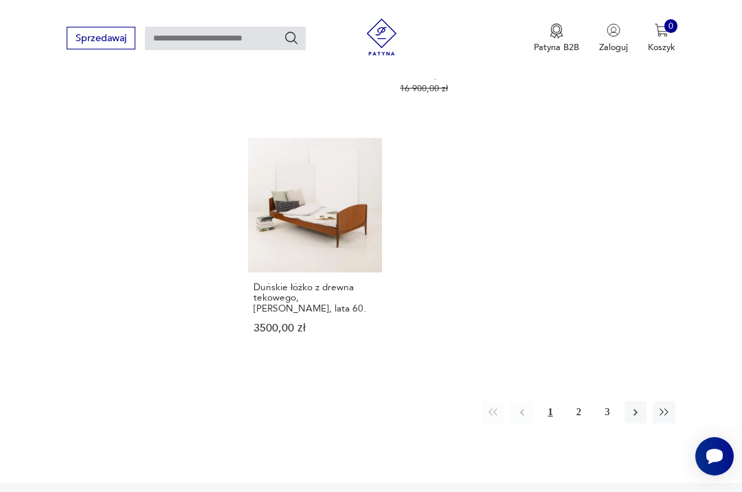
scroll to position [1762, 0]
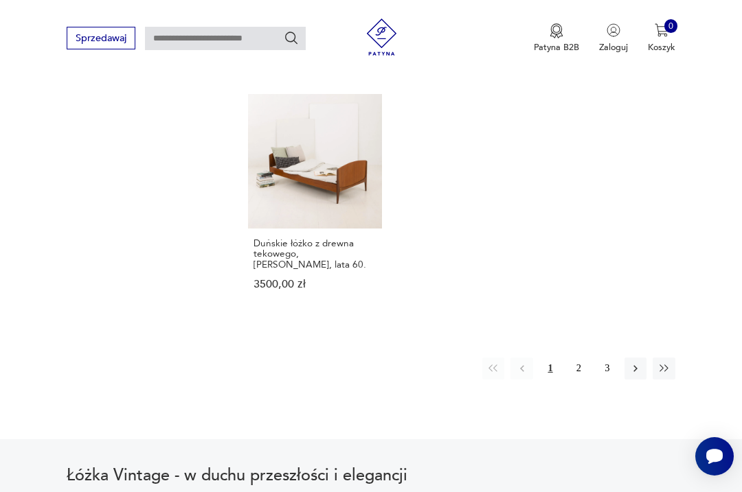
click at [633, 375] on icon "button" at bounding box center [635, 369] width 12 height 12
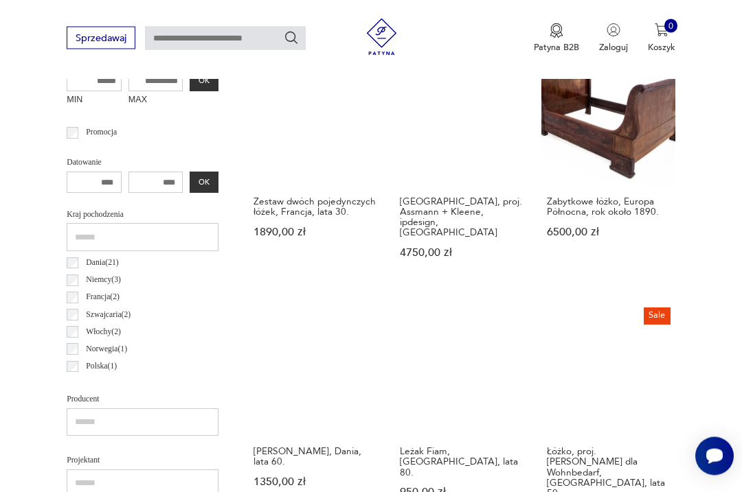
scroll to position [519, 0]
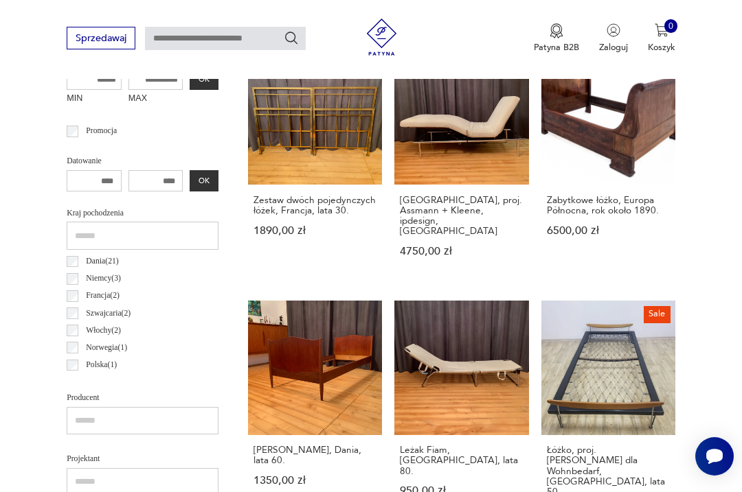
click at [644, 364] on link "Sale Łóżko, proj. Fred Ruf dla Wohnbedarf, Szwajcaria, lata 50. 1750,00 zł 2500…" at bounding box center [608, 428] width 134 height 255
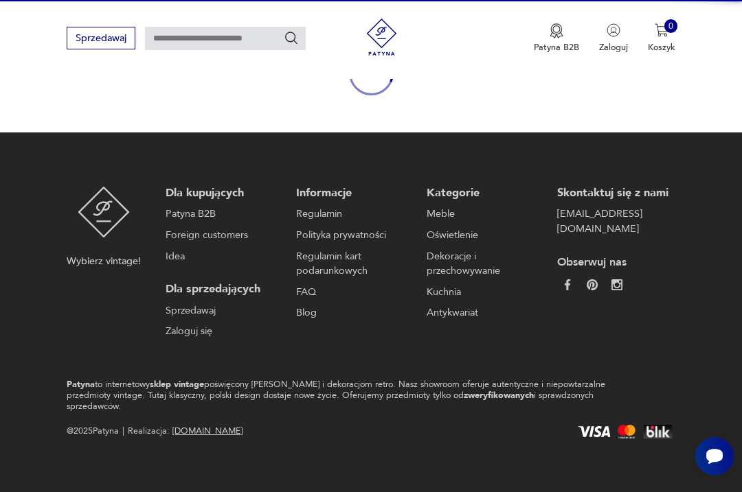
scroll to position [119, 0]
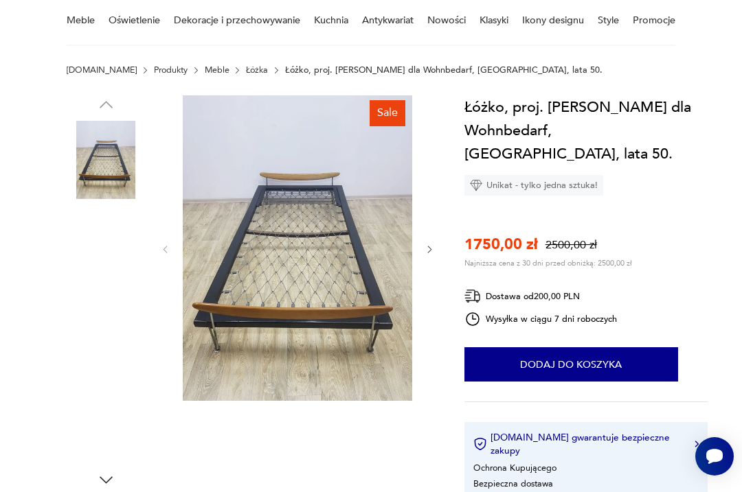
click at [87, 234] on img at bounding box center [106, 247] width 78 height 78
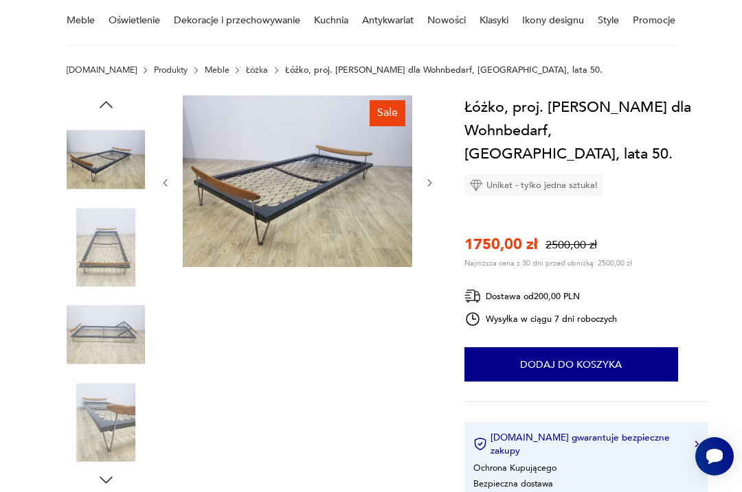
click at [98, 328] on img at bounding box center [106, 335] width 78 height 78
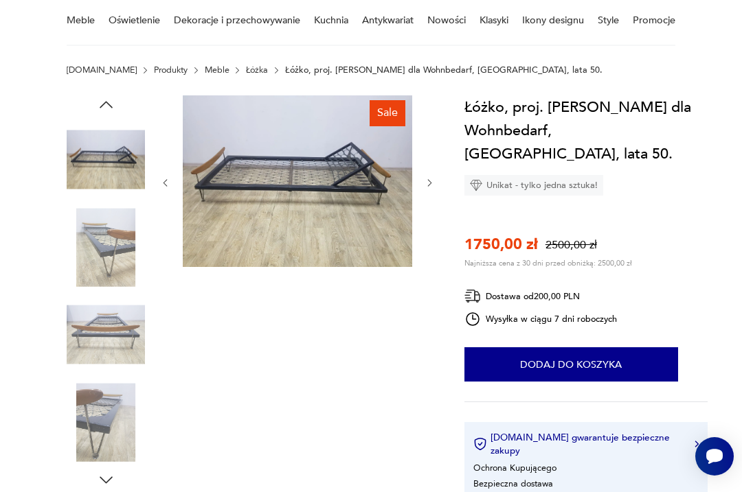
click at [102, 420] on img at bounding box center [106, 422] width 78 height 78
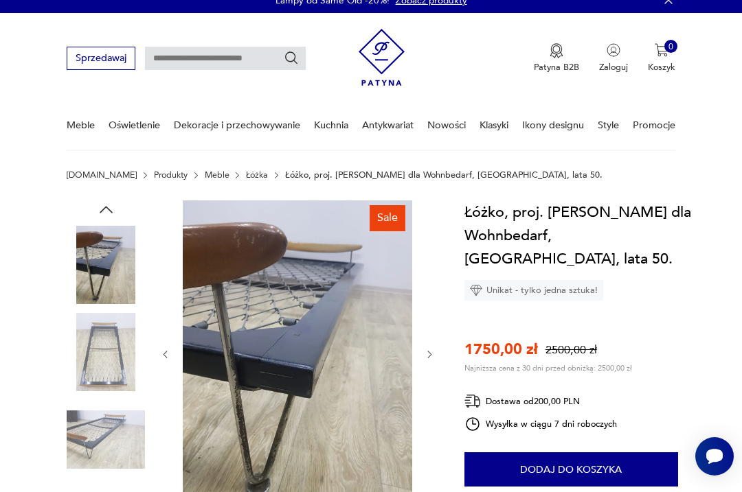
scroll to position [0, 0]
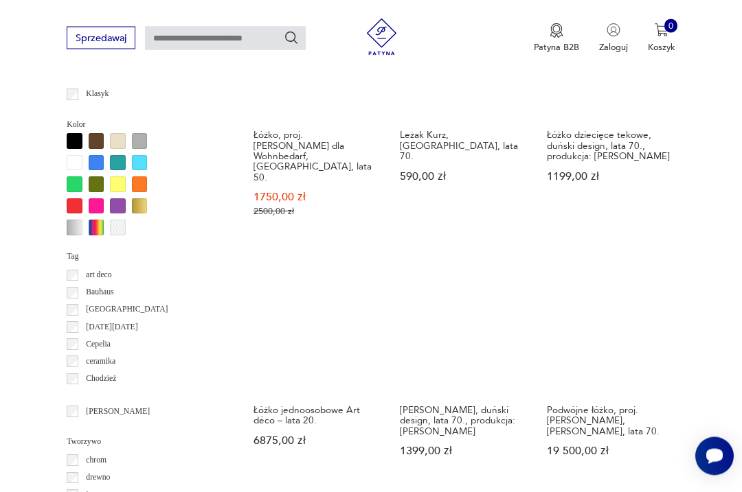
scroll to position [1109, 0]
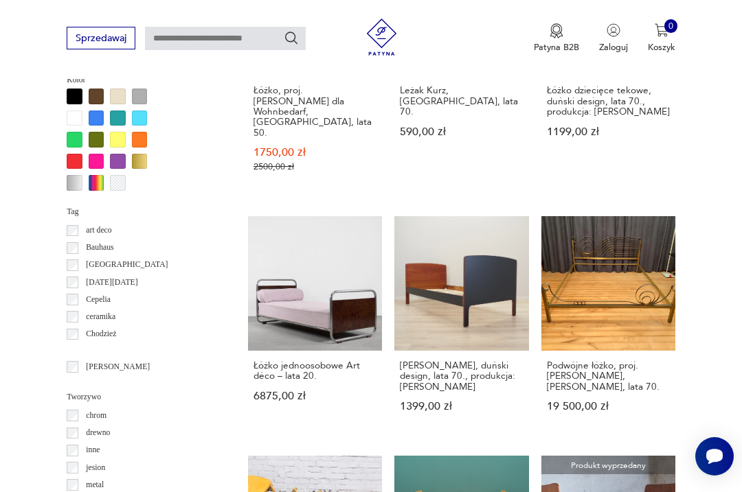
click at [652, 298] on link "Podwójne łóżko, proj. Luciano Frigerio, Frigerio Desio, lata 70. 19 500,00 zł" at bounding box center [608, 326] width 134 height 220
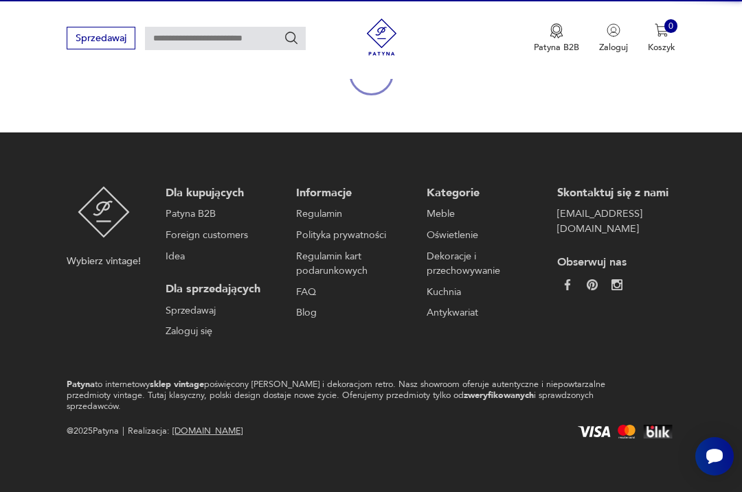
scroll to position [156, 0]
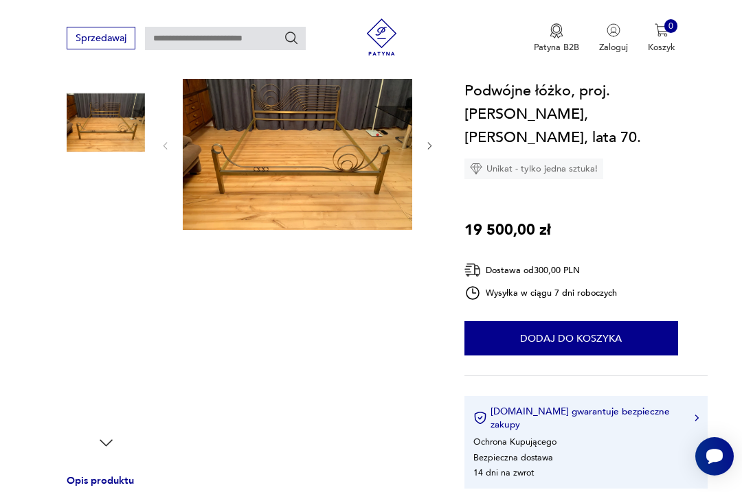
click at [97, 201] on img at bounding box center [106, 210] width 78 height 78
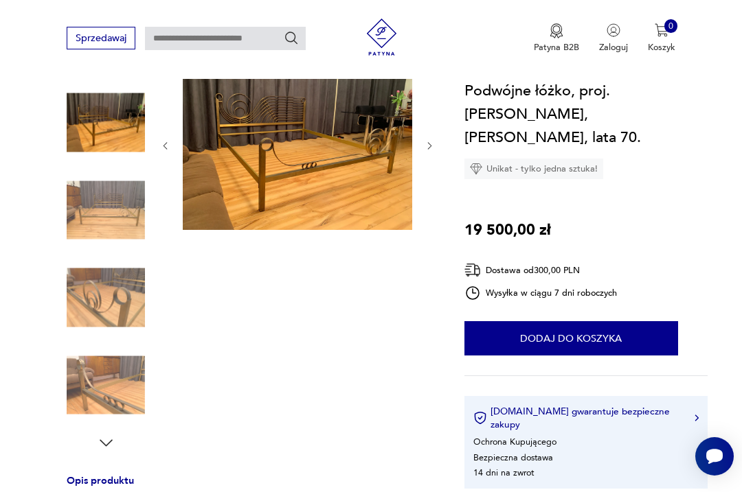
click at [93, 296] on img at bounding box center [106, 298] width 78 height 78
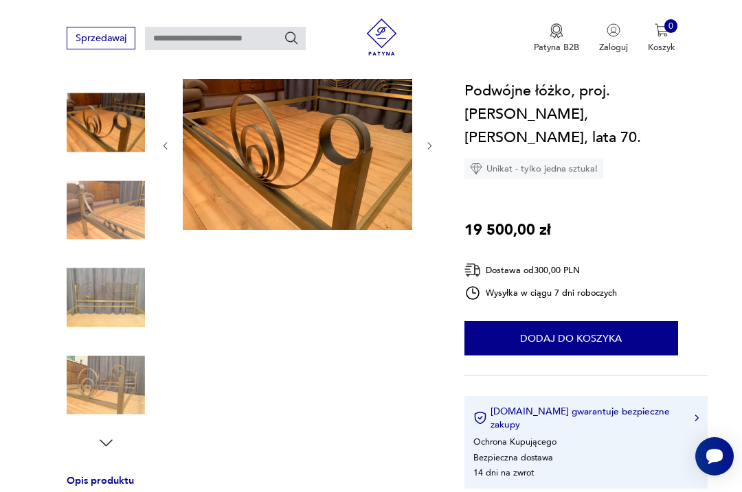
click at [101, 382] on img at bounding box center [106, 385] width 78 height 78
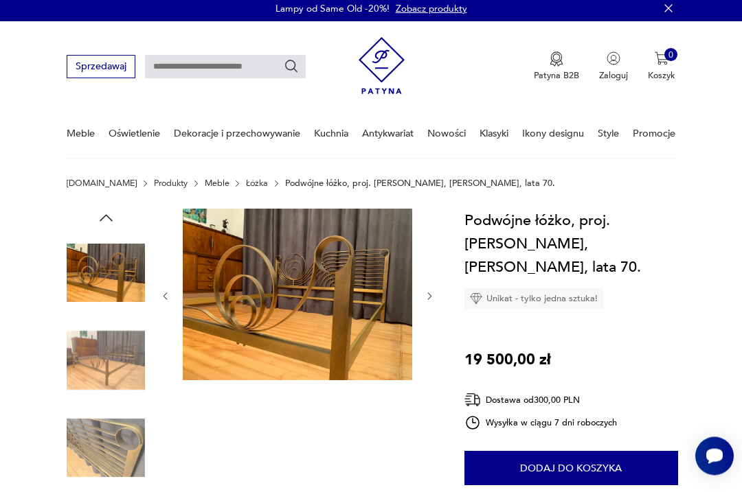
scroll to position [0, 0]
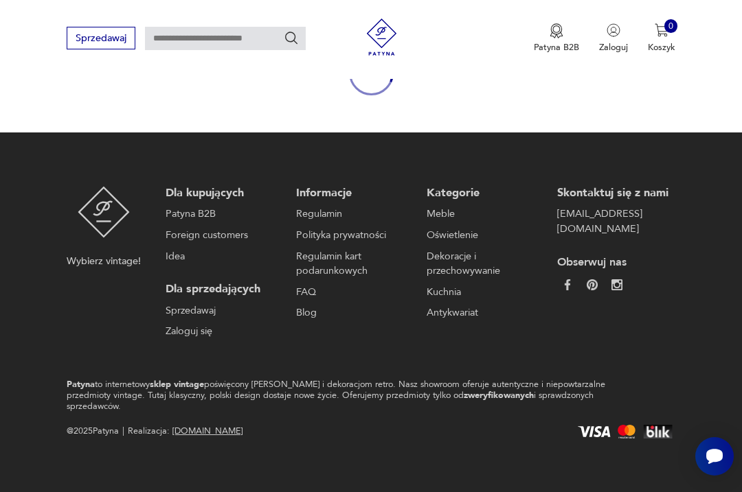
scroll to position [156, 0]
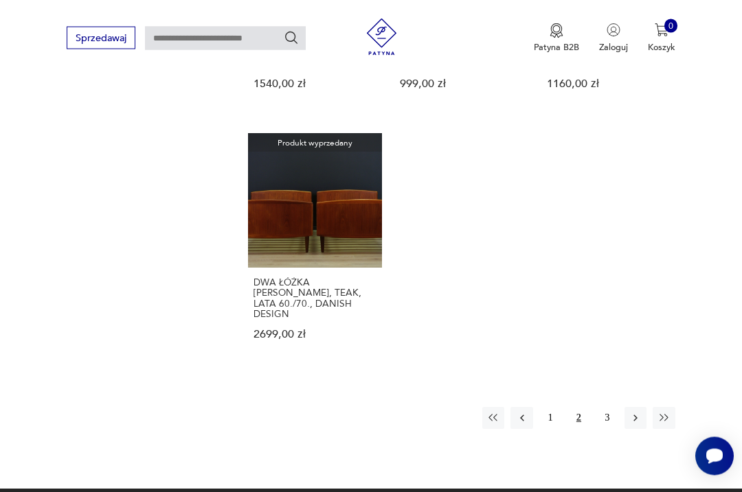
click at [606, 408] on button "3" at bounding box center [607, 419] width 22 height 22
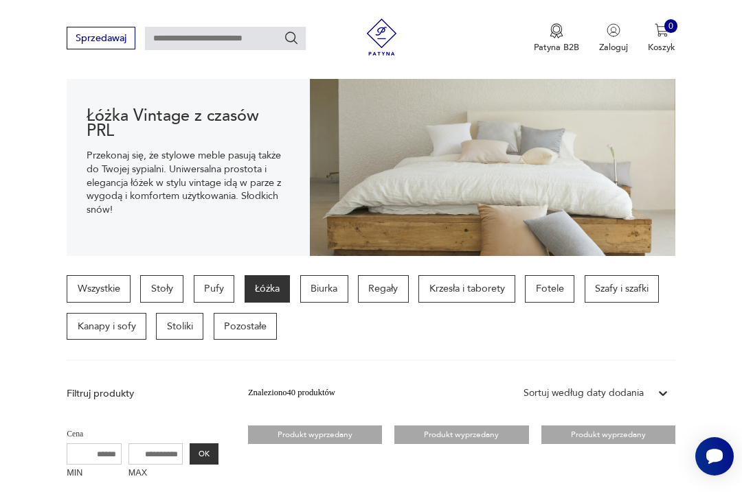
scroll to position [135, 0]
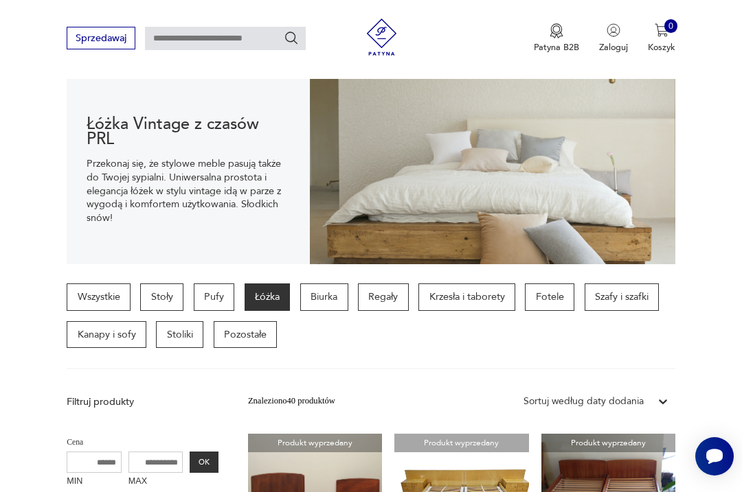
click at [106, 328] on p "Kanapy i sofy" at bounding box center [107, 334] width 80 height 27
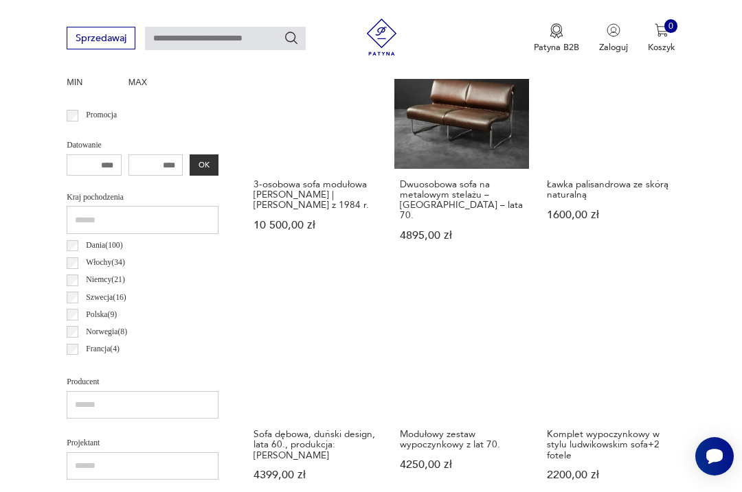
scroll to position [542, 0]
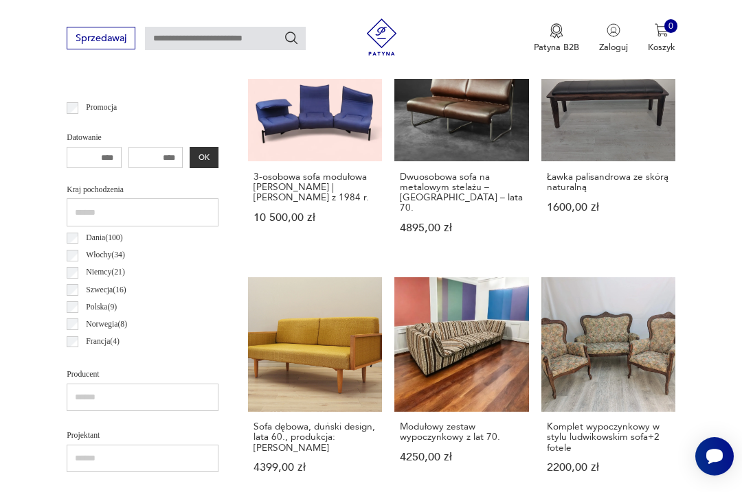
click at [261, 348] on link "Sofa dębowa, duński design, lata 60., produkcja: Dania 4399,00 zł" at bounding box center [315, 387] width 134 height 220
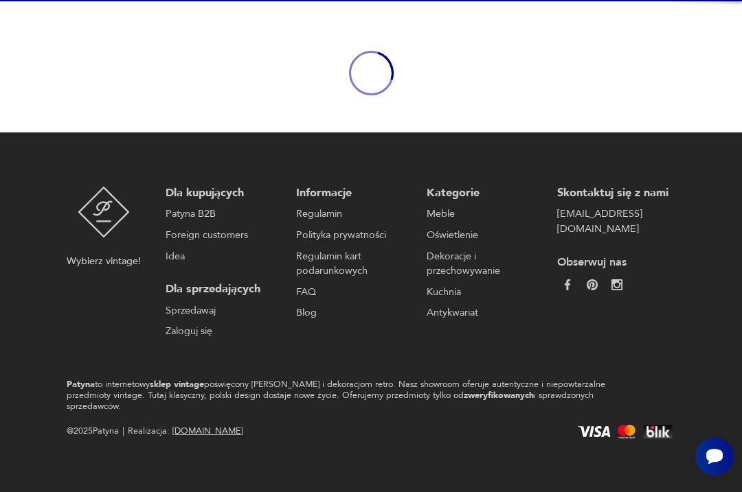
scroll to position [119, 0]
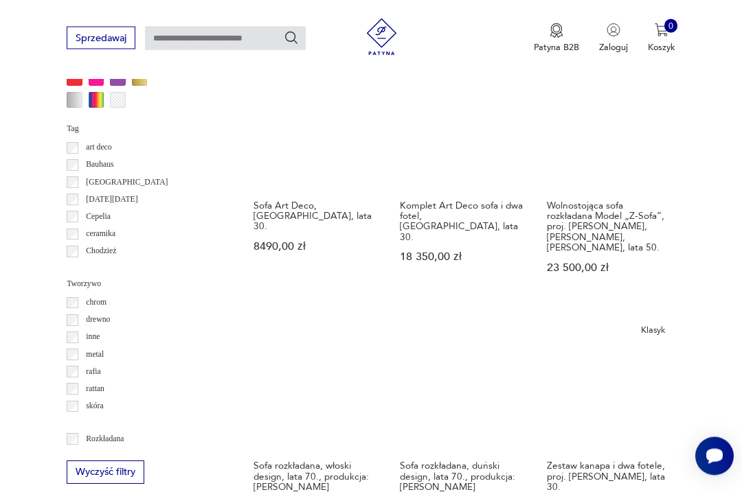
scroll to position [1253, 0]
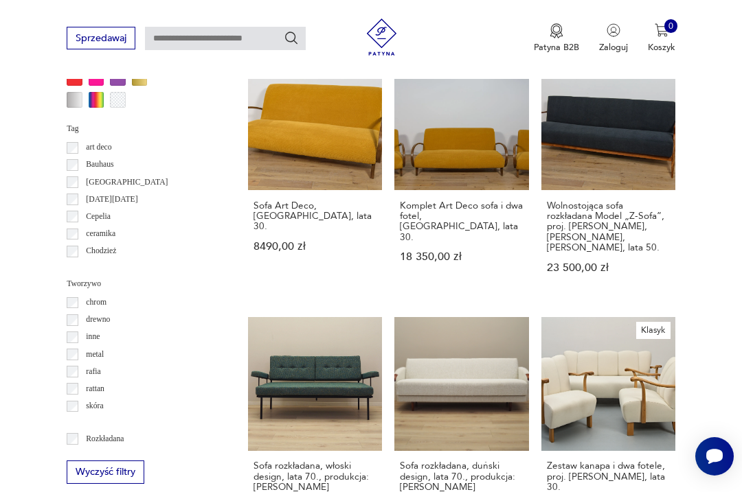
click at [420, 376] on link "Sofa rozkładana, duński design, lata 70., produkcja: [PERSON_NAME] 4999,00 zł" at bounding box center [461, 427] width 134 height 220
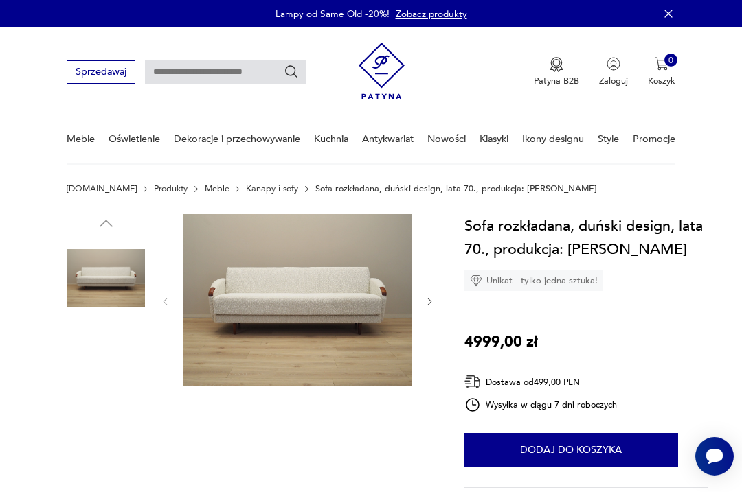
click at [95, 363] on img at bounding box center [106, 366] width 78 height 78
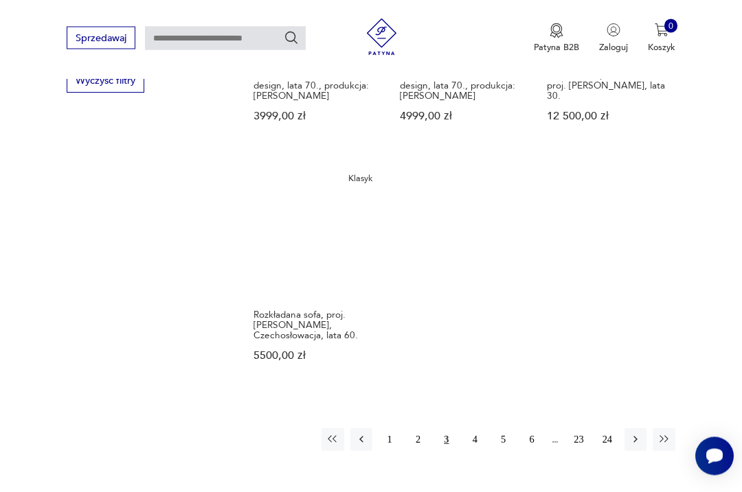
scroll to position [1645, 0]
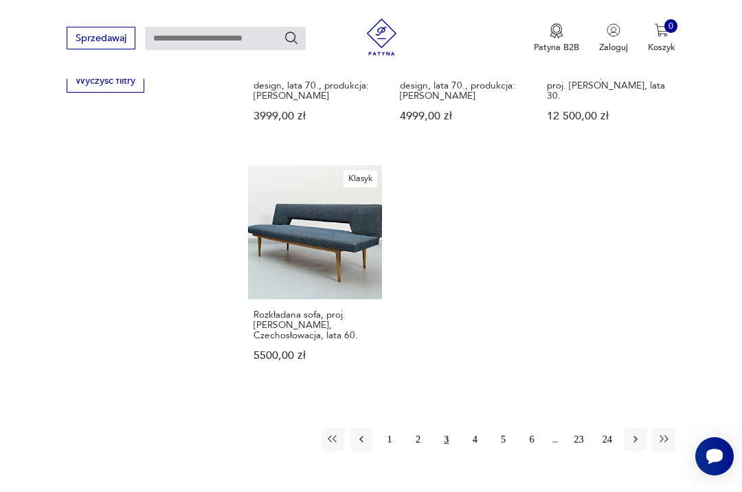
click at [633, 433] on icon "button" at bounding box center [635, 439] width 12 height 12
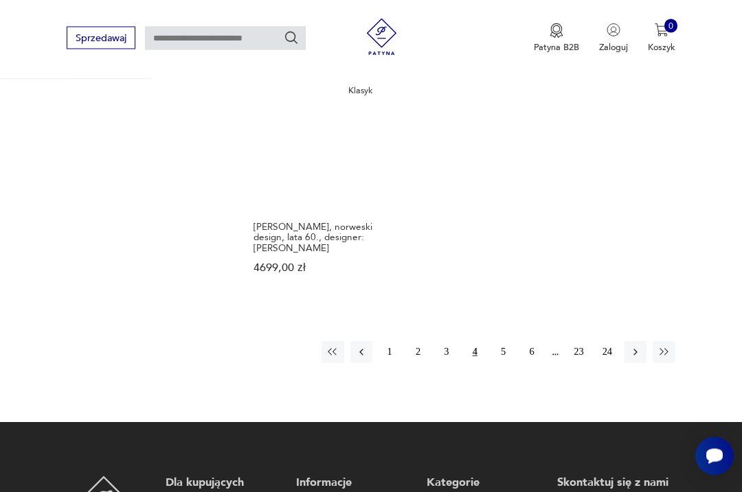
scroll to position [1743, 0]
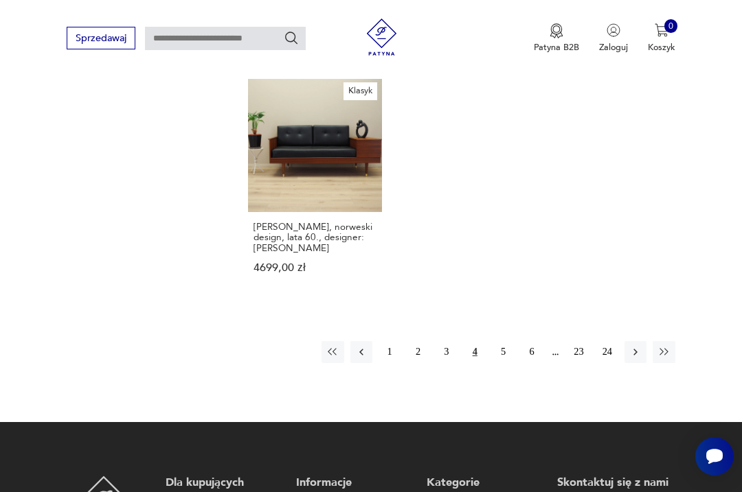
click at [637, 359] on icon "button" at bounding box center [635, 352] width 12 height 12
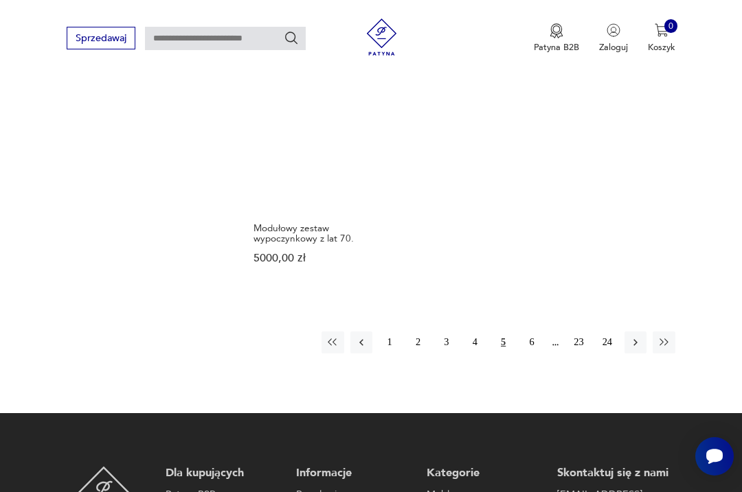
scroll to position [1803, 0]
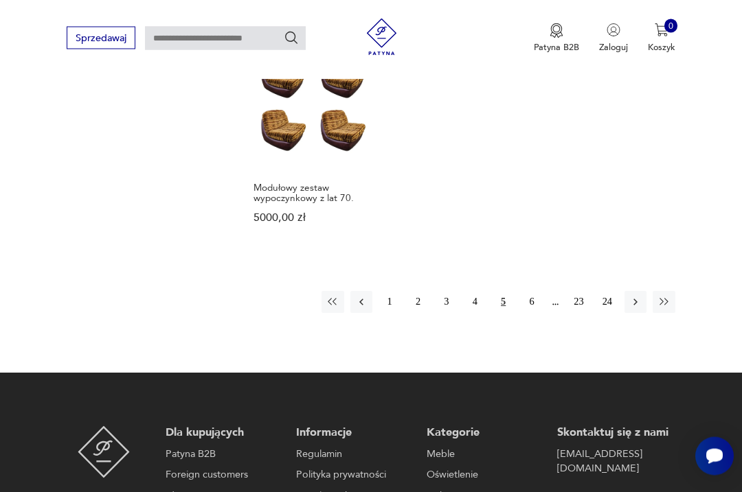
click at [533, 314] on button "6" at bounding box center [532, 303] width 22 height 22
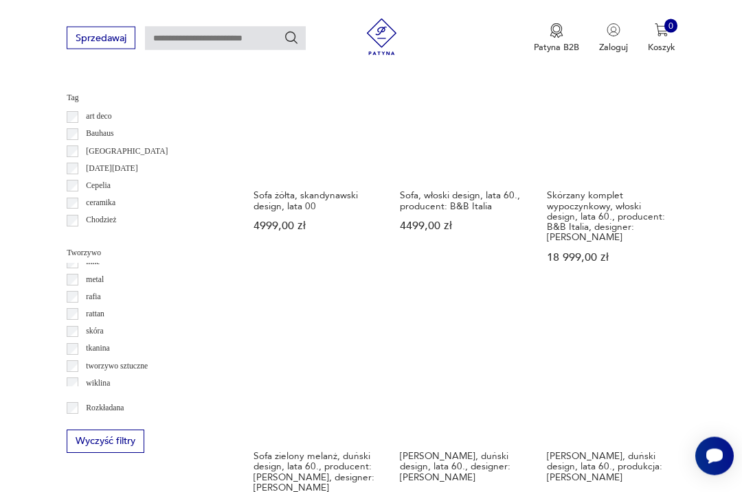
scroll to position [1286, 0]
